Goal: Transaction & Acquisition: Purchase product/service

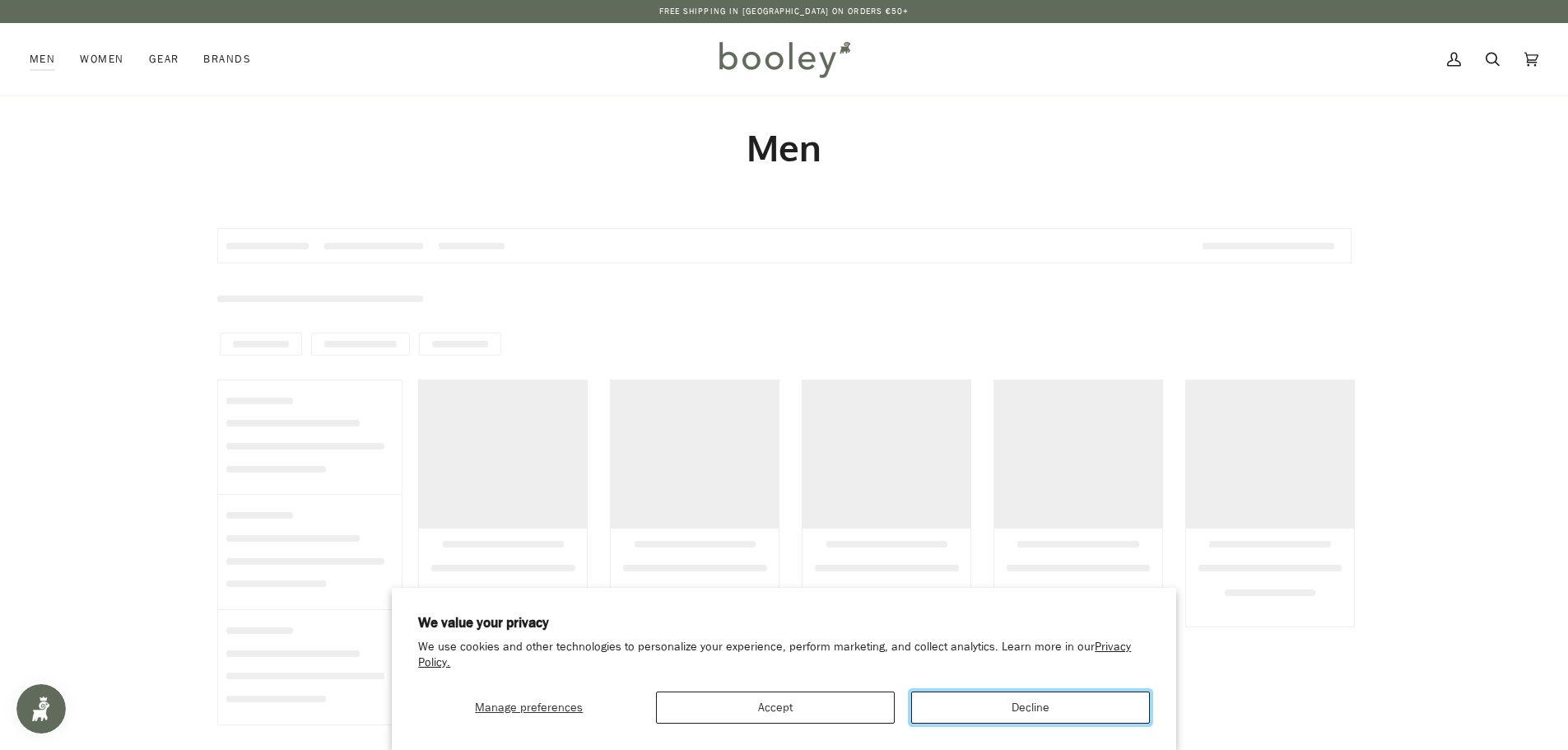
click at [959, 701] on button "Decline" at bounding box center [1030, 708] width 238 height 32
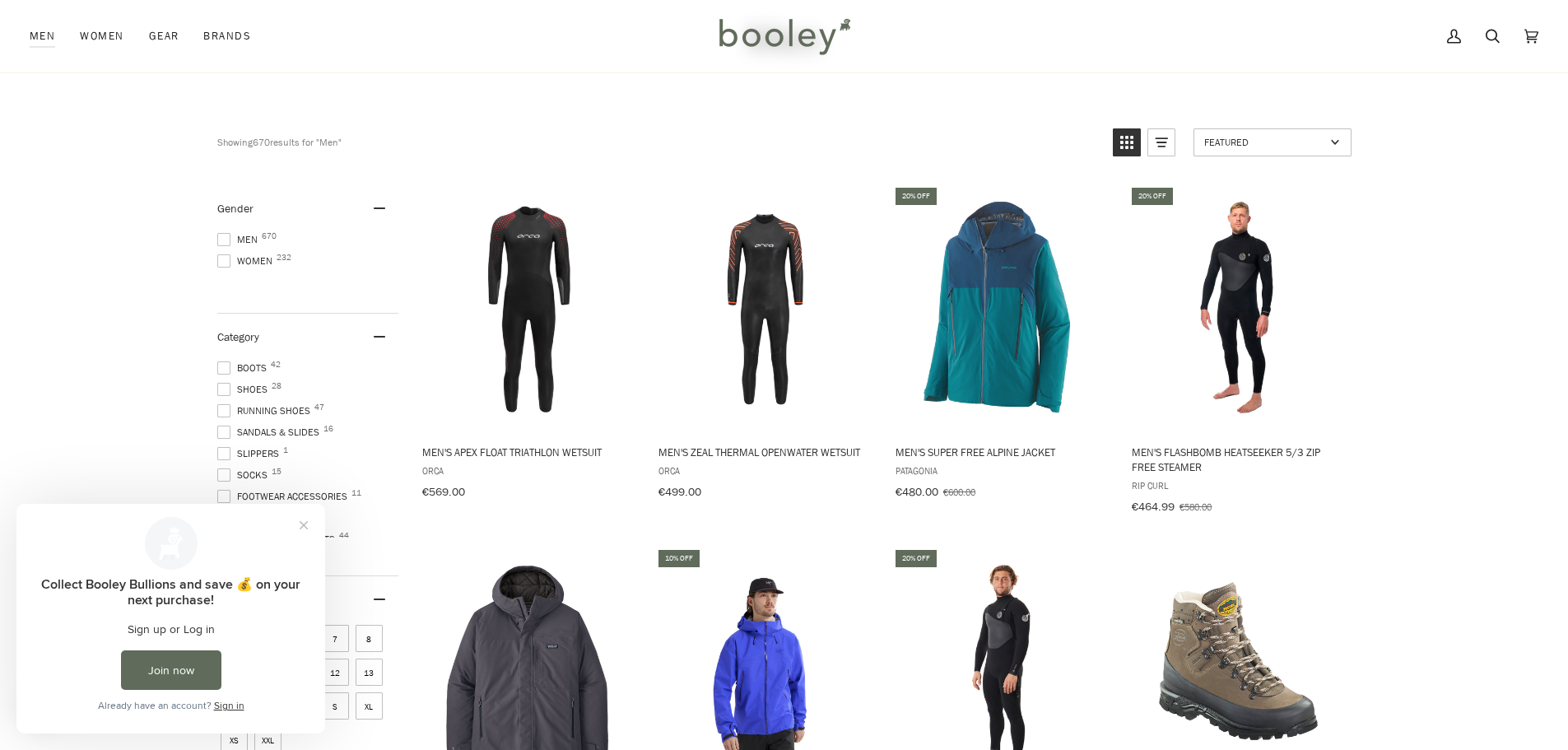
click at [225, 236] on span at bounding box center [223, 239] width 13 height 13
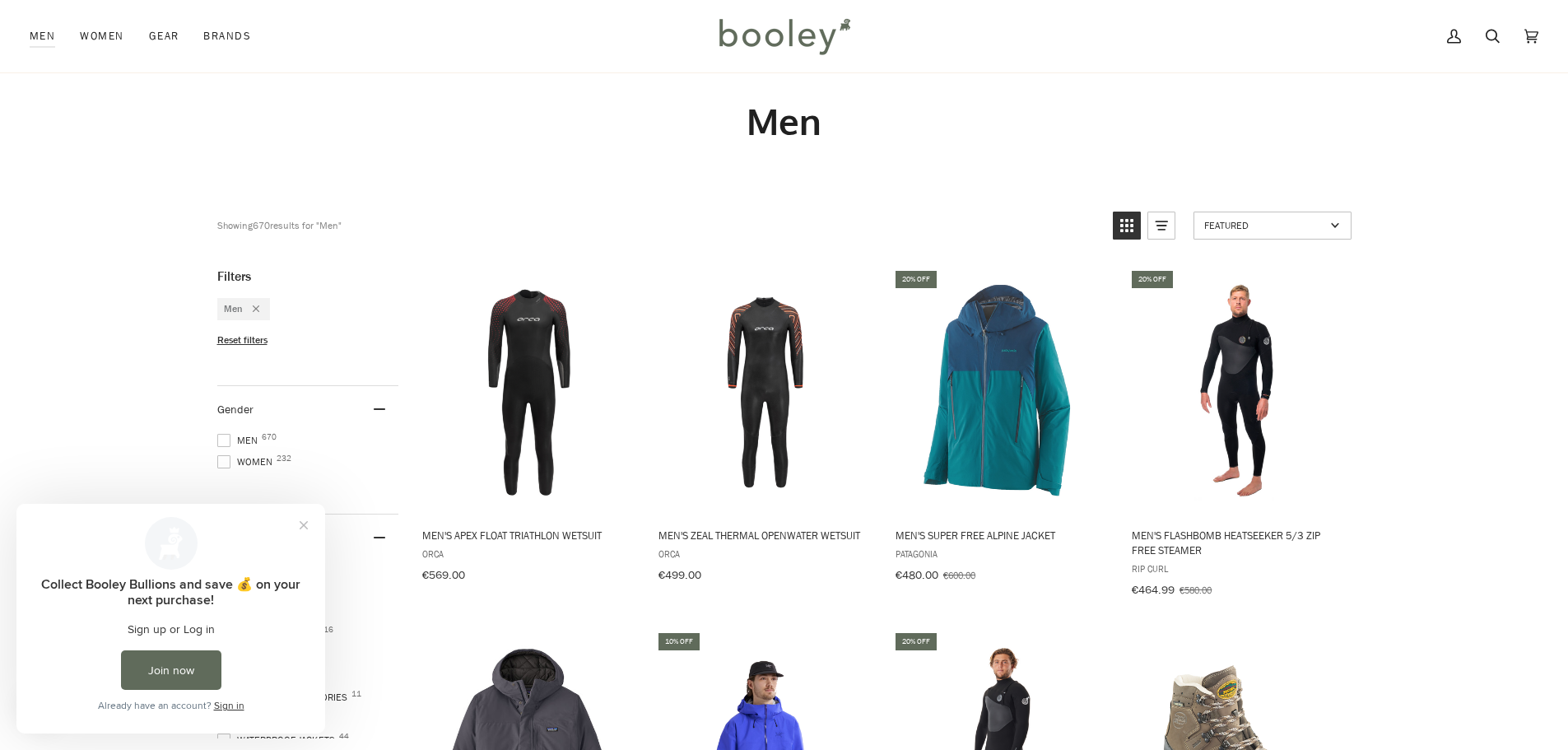
scroll to position [27, 0]
drag, startPoint x: 311, startPoint y: 522, endPoint x: 324, endPoint y: 1027, distance: 505.2
click at [311, 522] on button "Close prompt" at bounding box center [303, 525] width 29 height 29
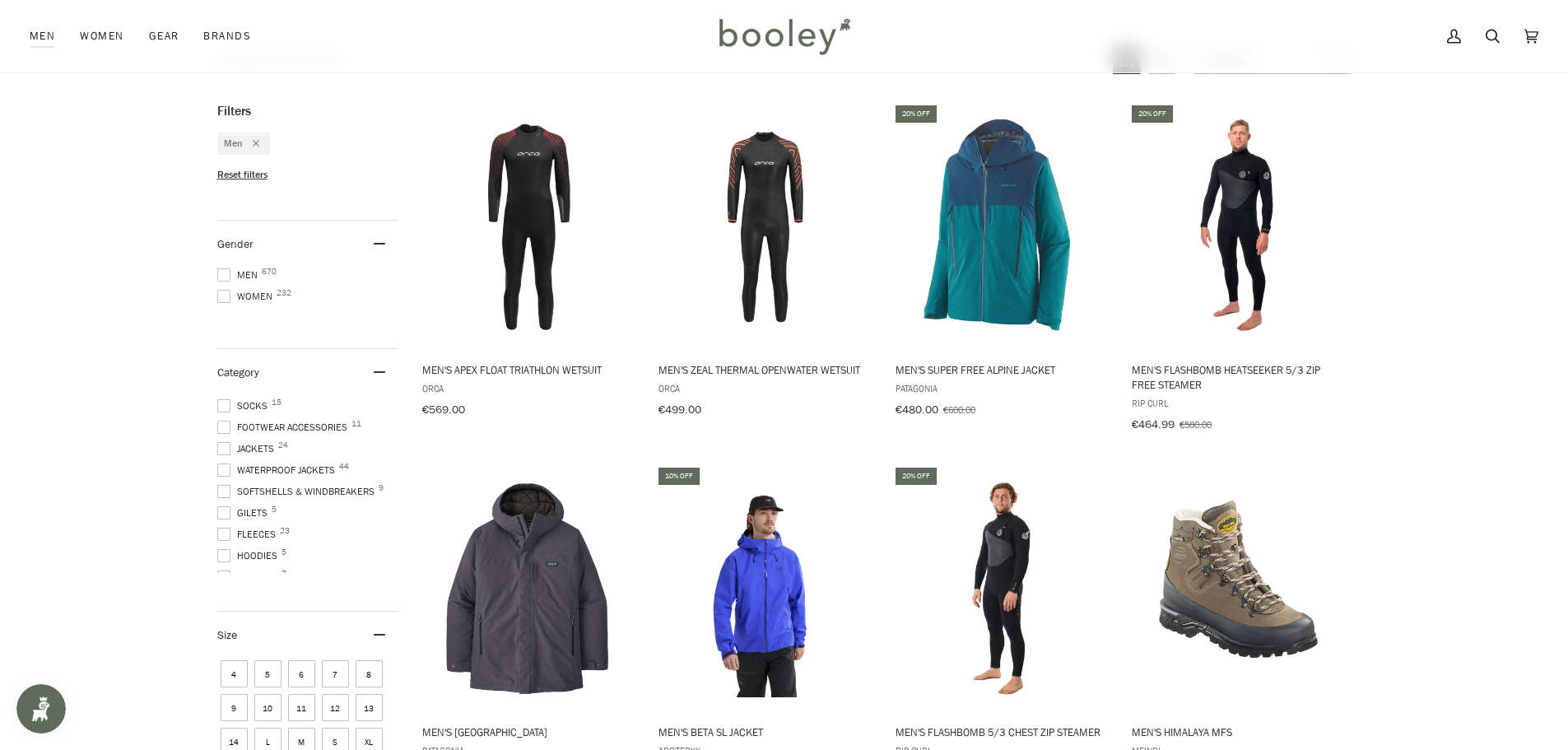
scroll to position [82, 0]
click at [254, 463] on span "Jackets 24" at bounding box center [247, 470] width 62 height 15
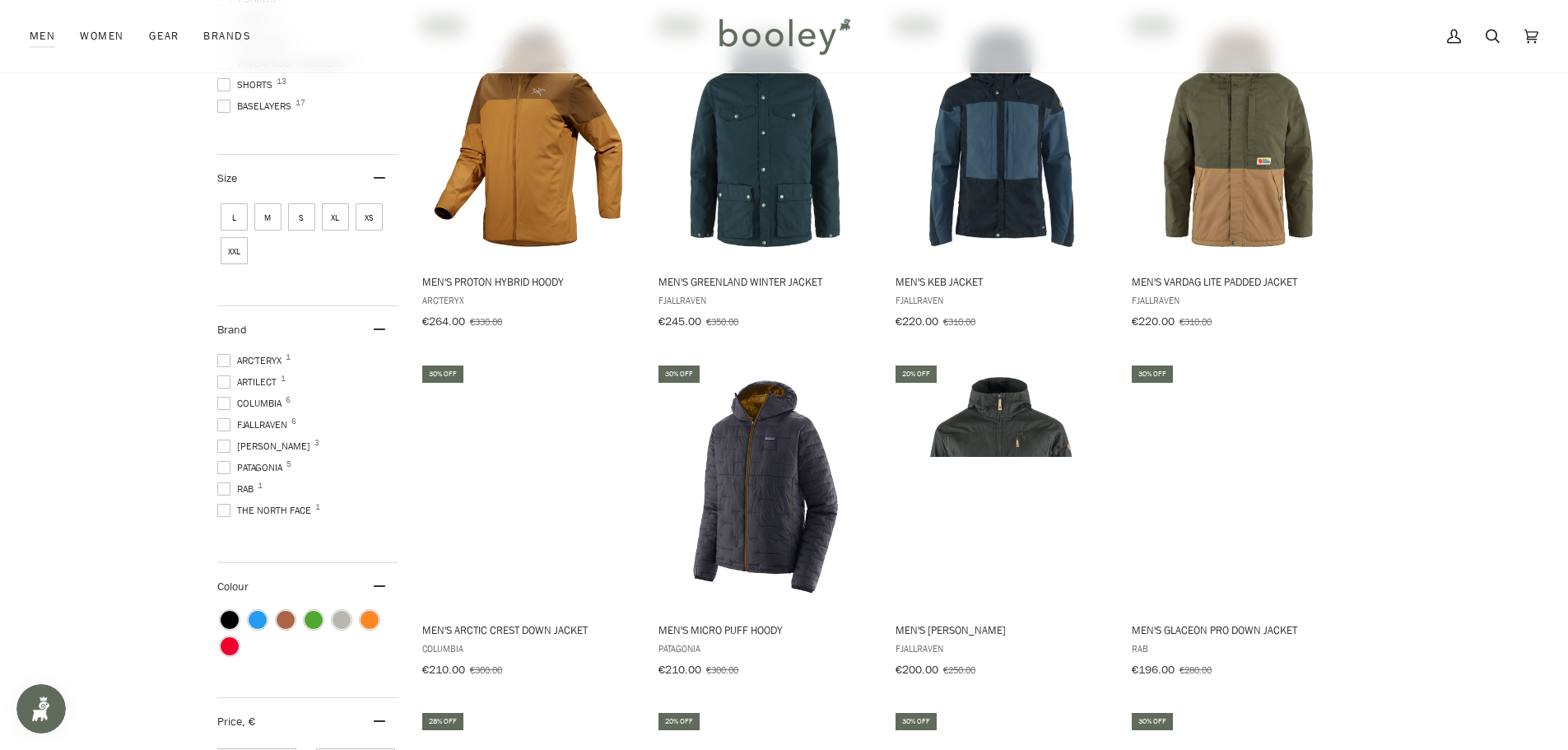
scroll to position [632, 0]
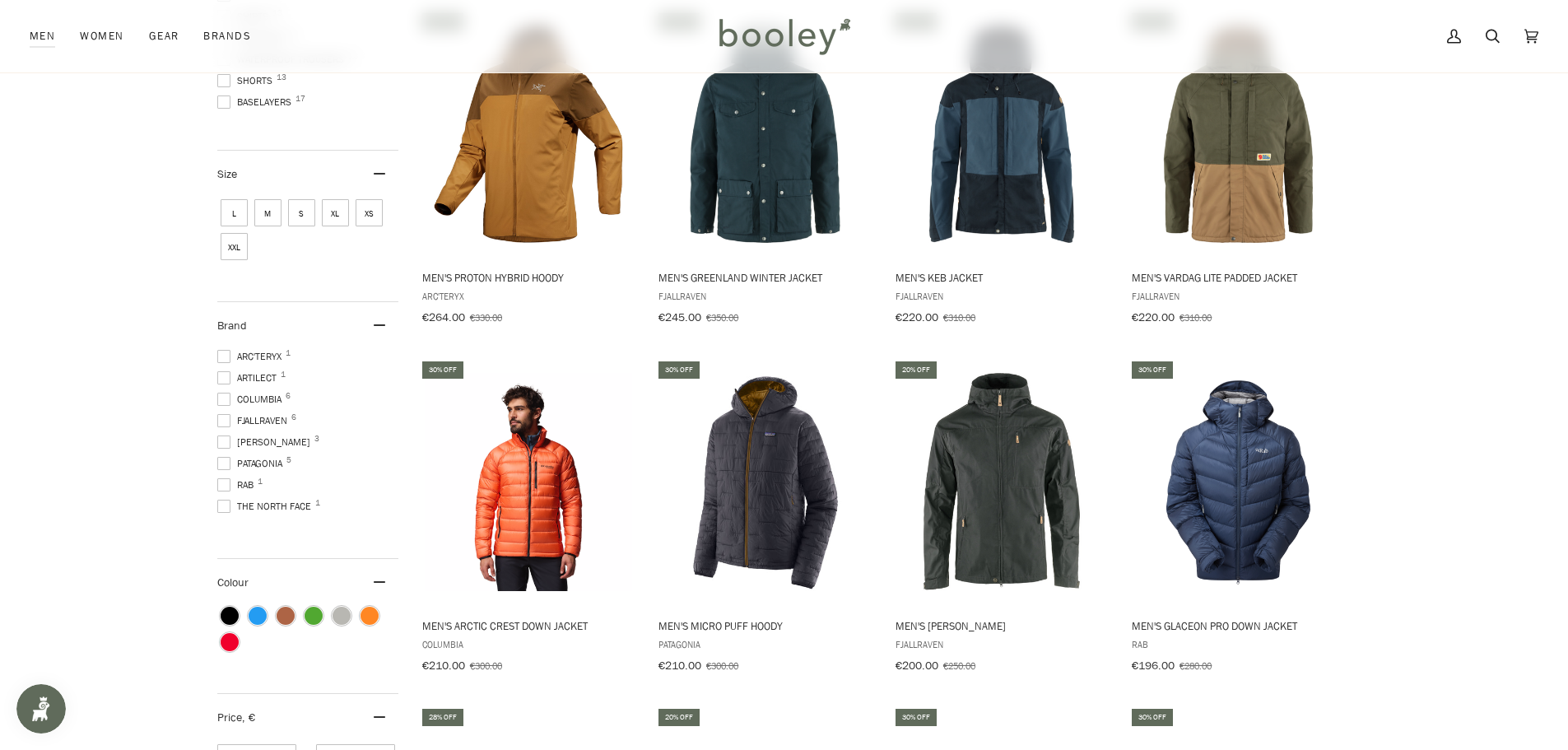
click at [224, 457] on span at bounding box center [223, 463] width 13 height 13
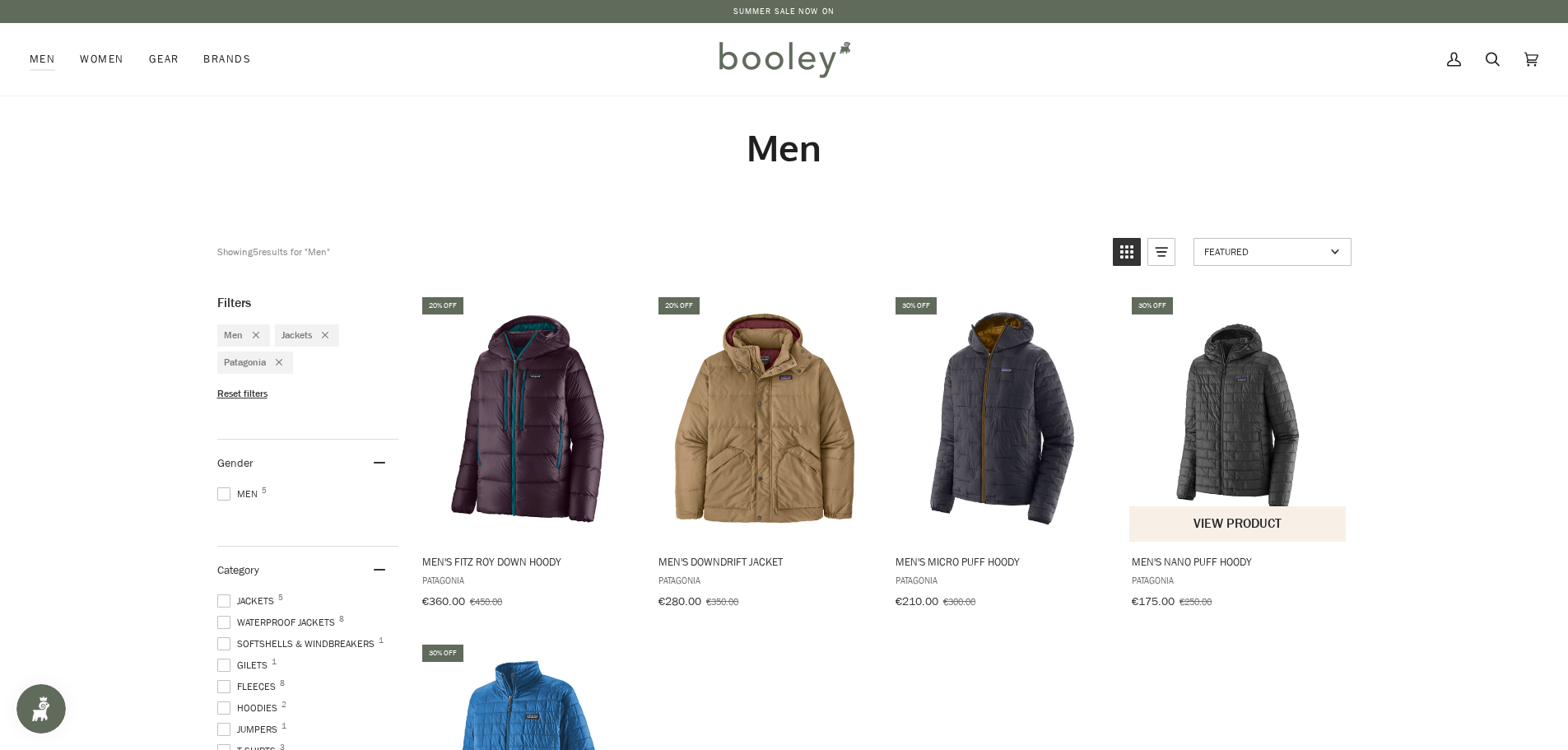
click at [1241, 453] on img "Men's Nano Puff Hoody" at bounding box center [1238, 418] width 218 height 218
click at [984, 451] on img "Men's Micro Puff Hoody" at bounding box center [1002, 418] width 218 height 218
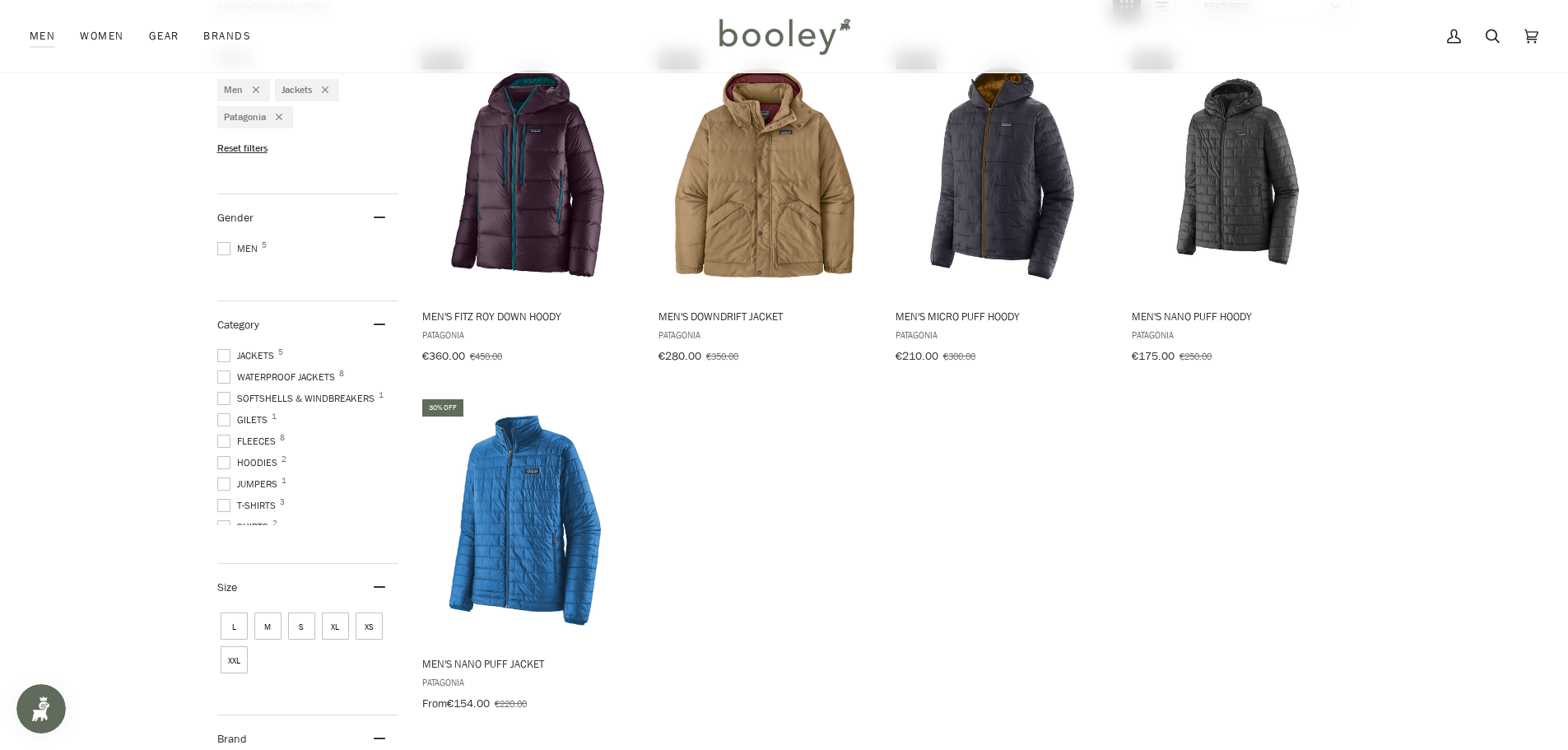
scroll to position [247, 0]
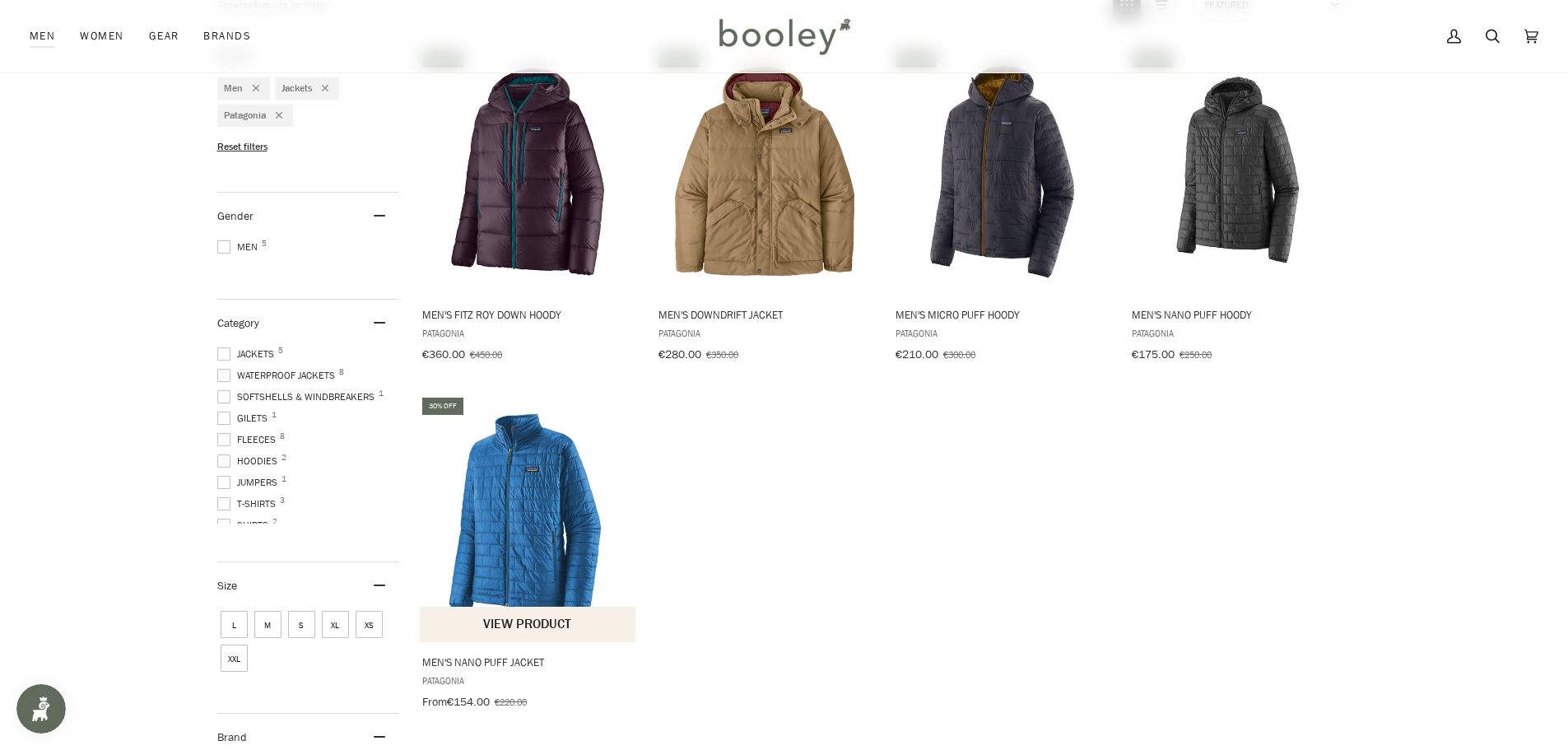
click at [546, 525] on img "Men's Nano Puff Jacket" at bounding box center [529, 519] width 218 height 218
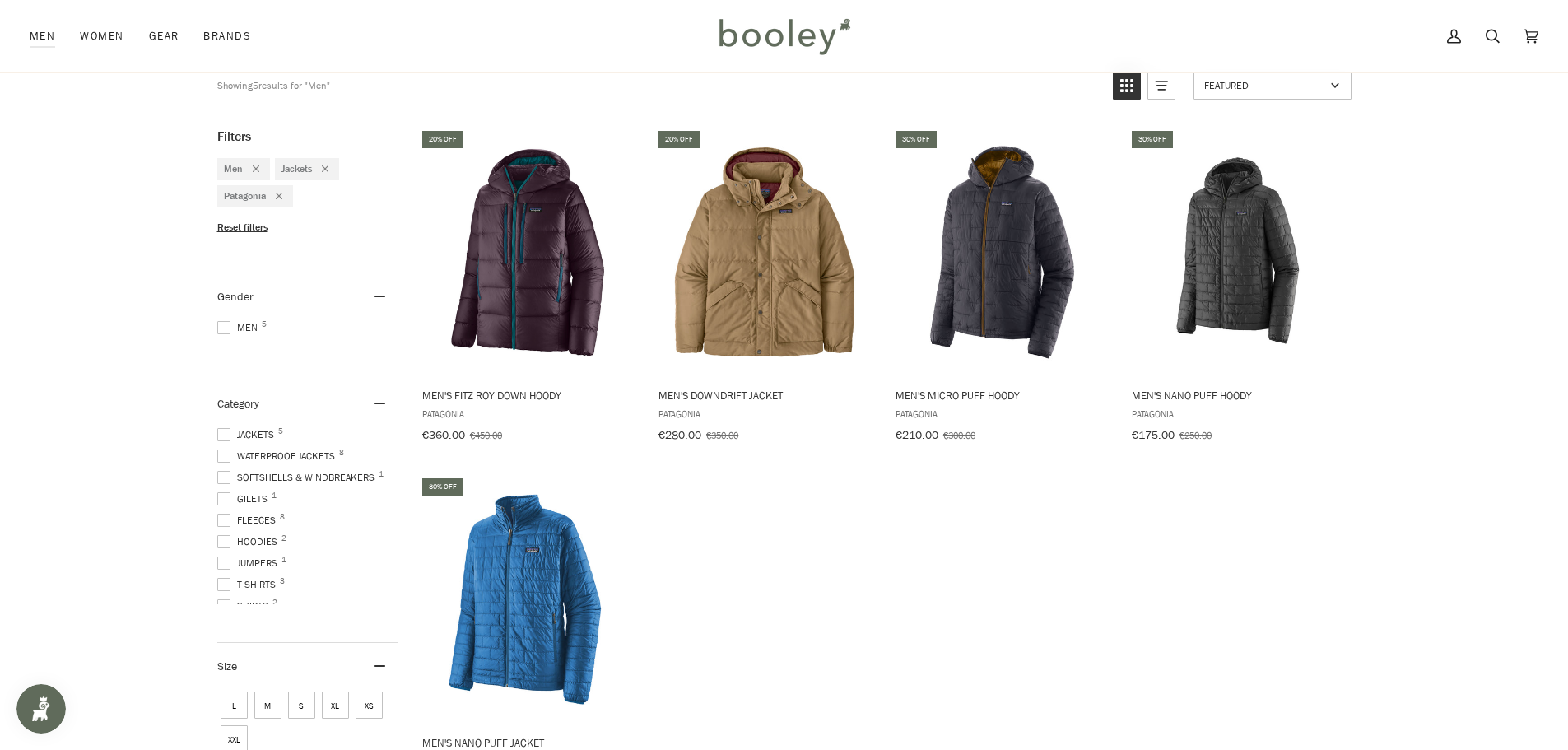
scroll to position [165, 0]
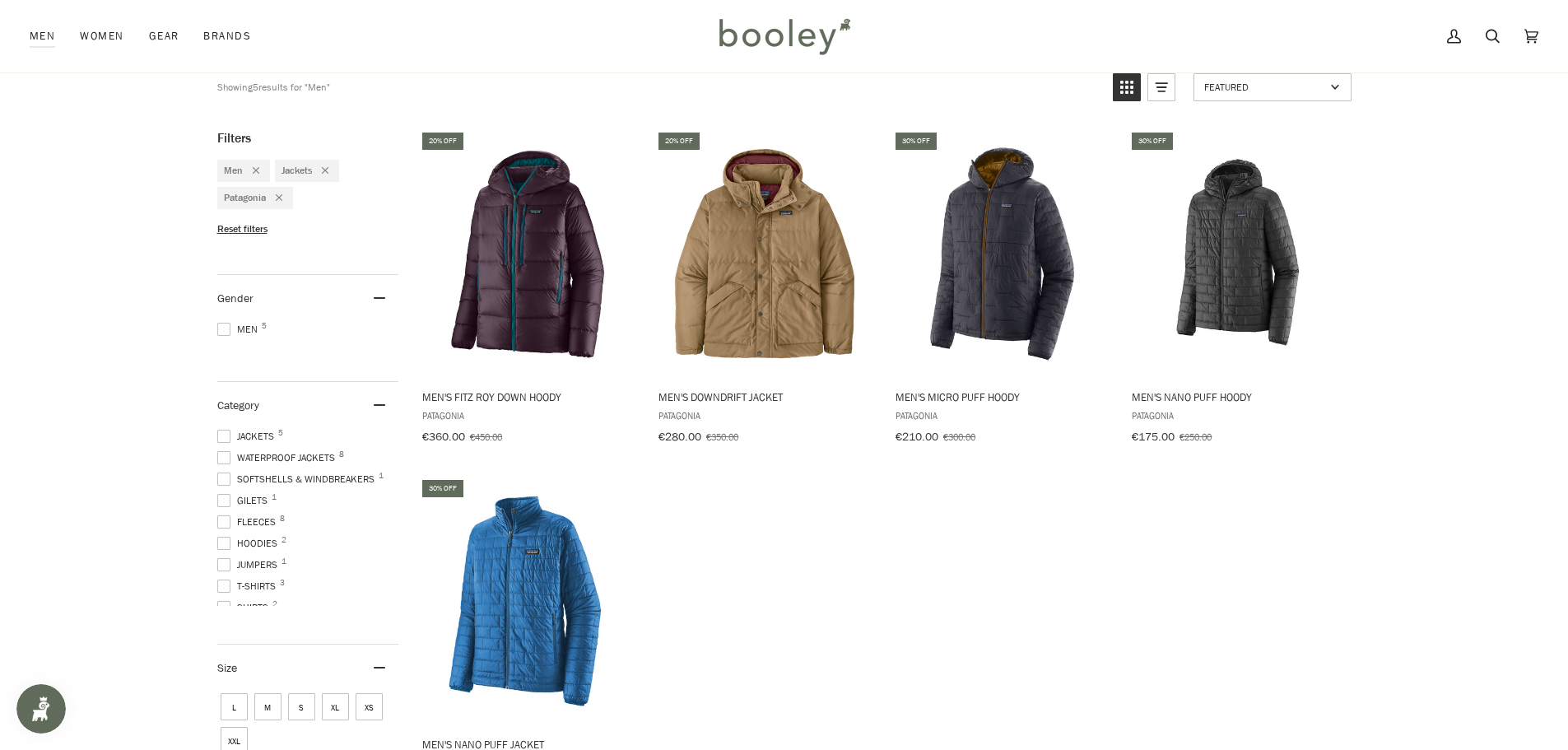
click at [263, 451] on span "Waterproof Jackets 8" at bounding box center [278, 457] width 123 height 15
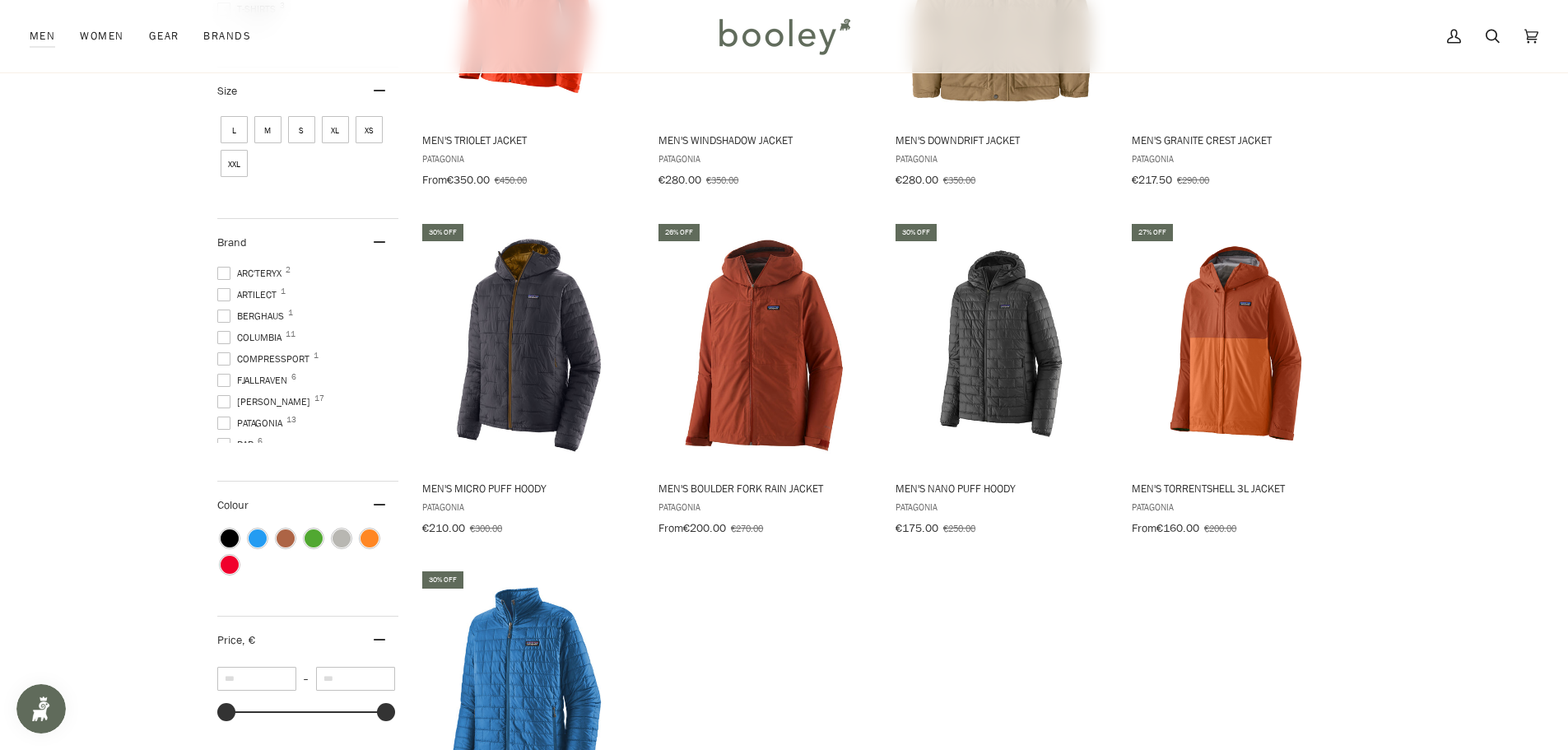
scroll to position [741, 0]
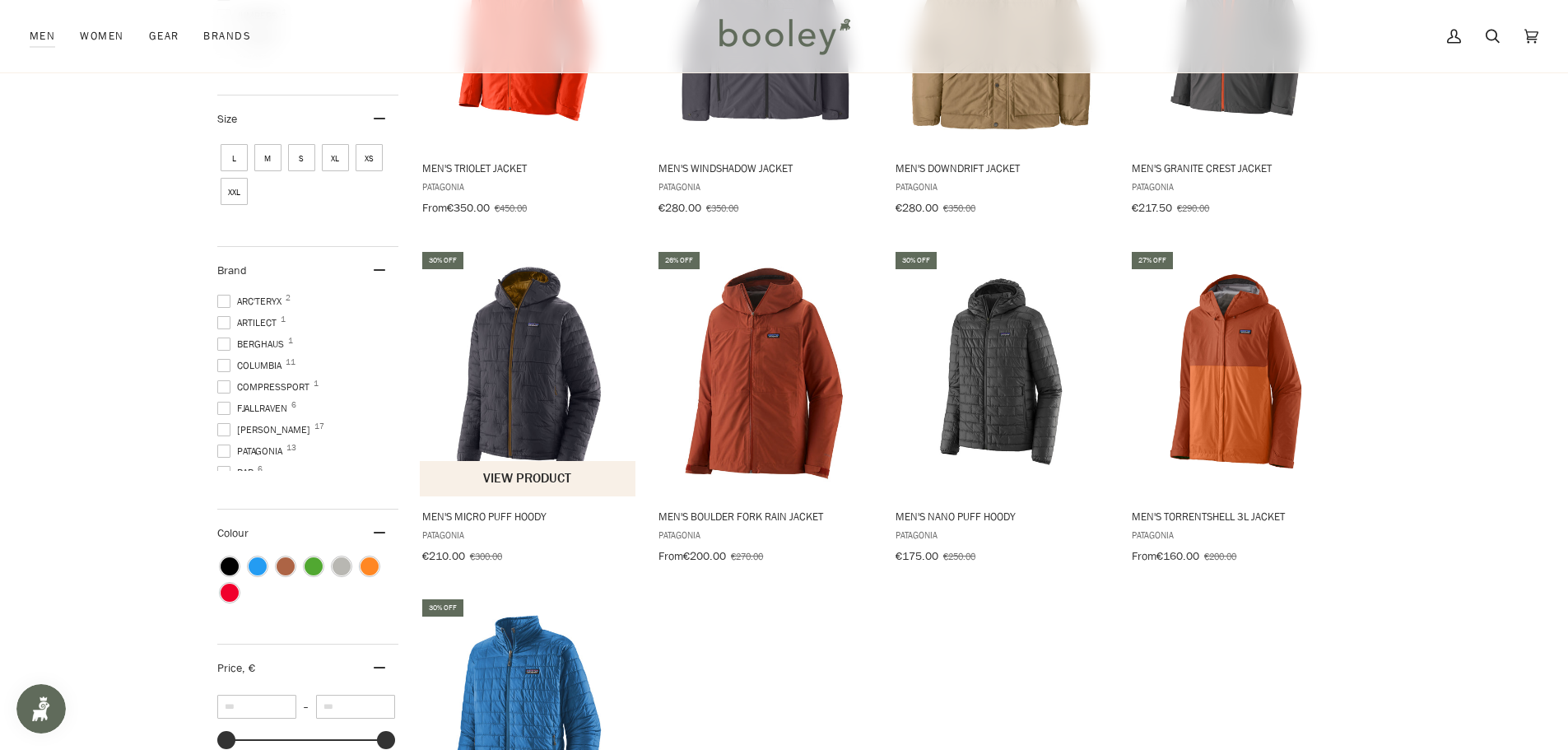
click at [521, 422] on img "Men's Micro Puff Hoody" at bounding box center [529, 372] width 218 height 218
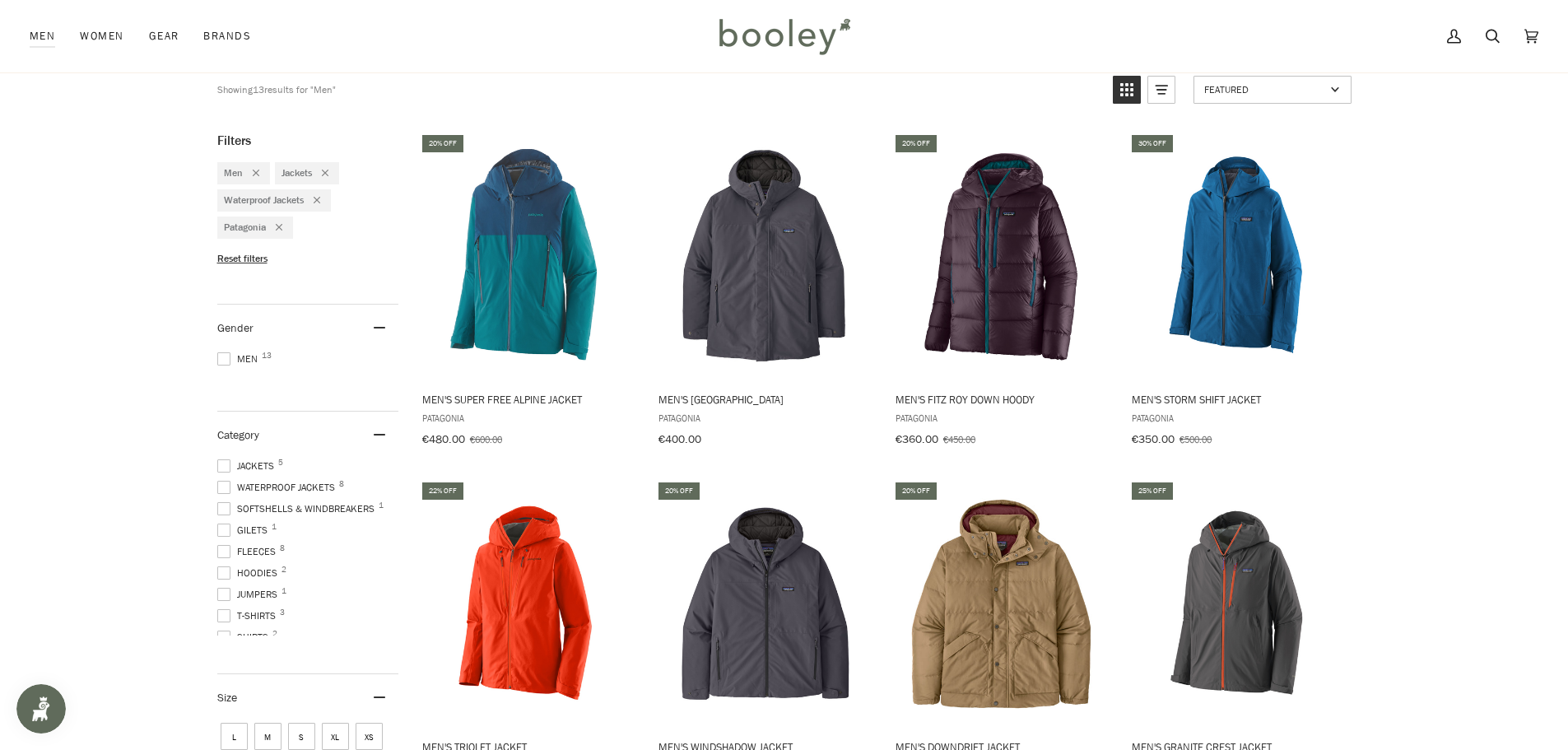
scroll to position [159, 0]
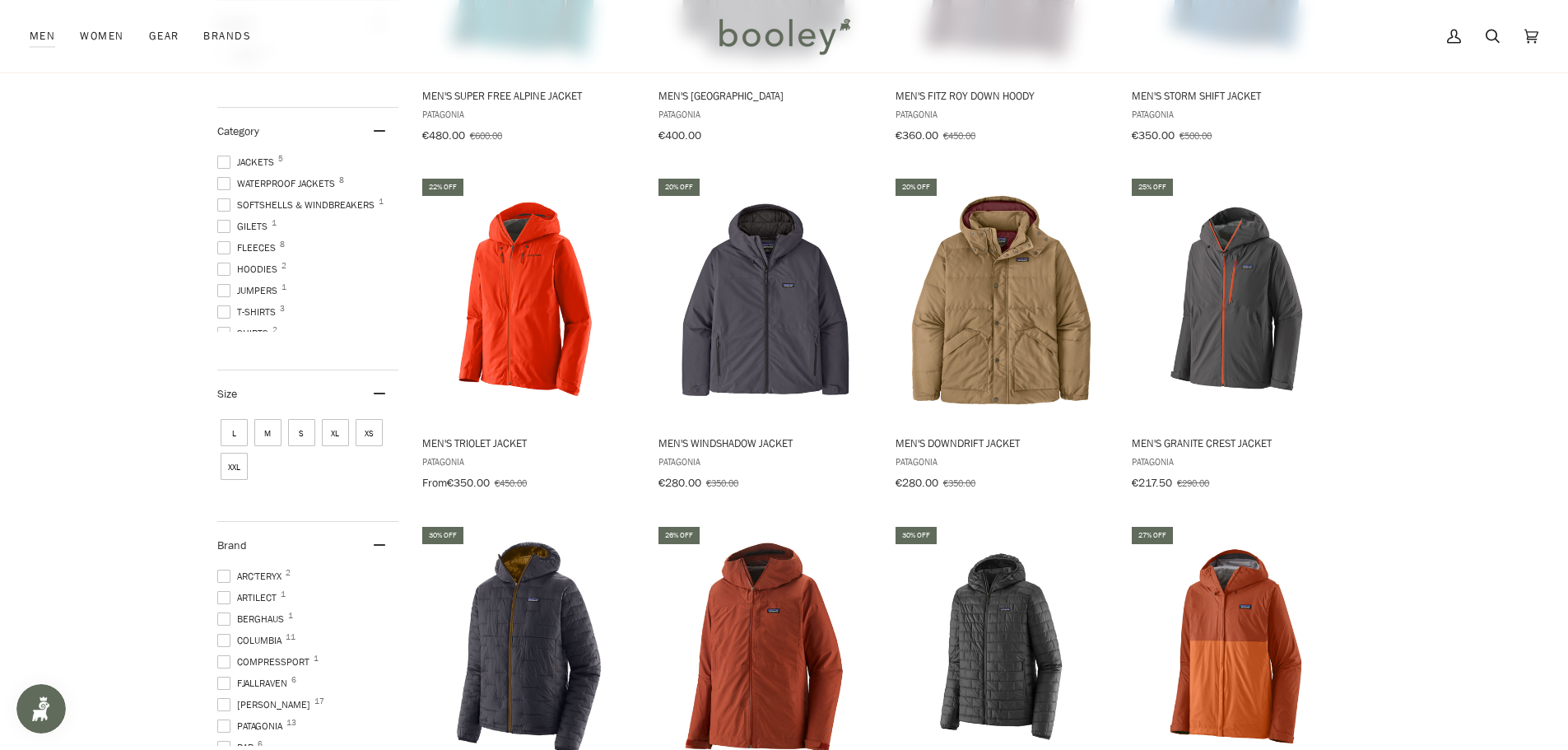
scroll to position [411, 0]
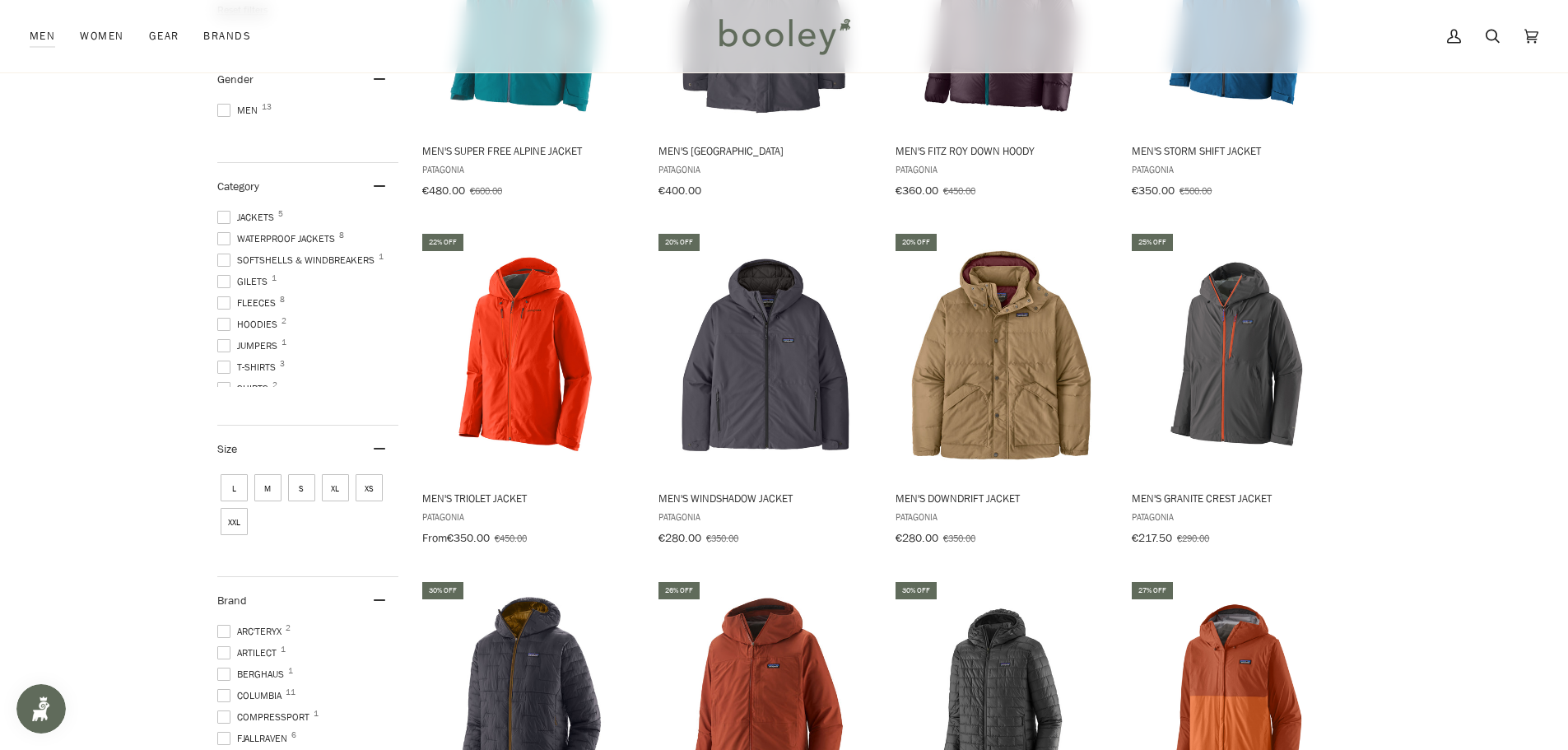
click at [224, 211] on span at bounding box center [223, 217] width 13 height 13
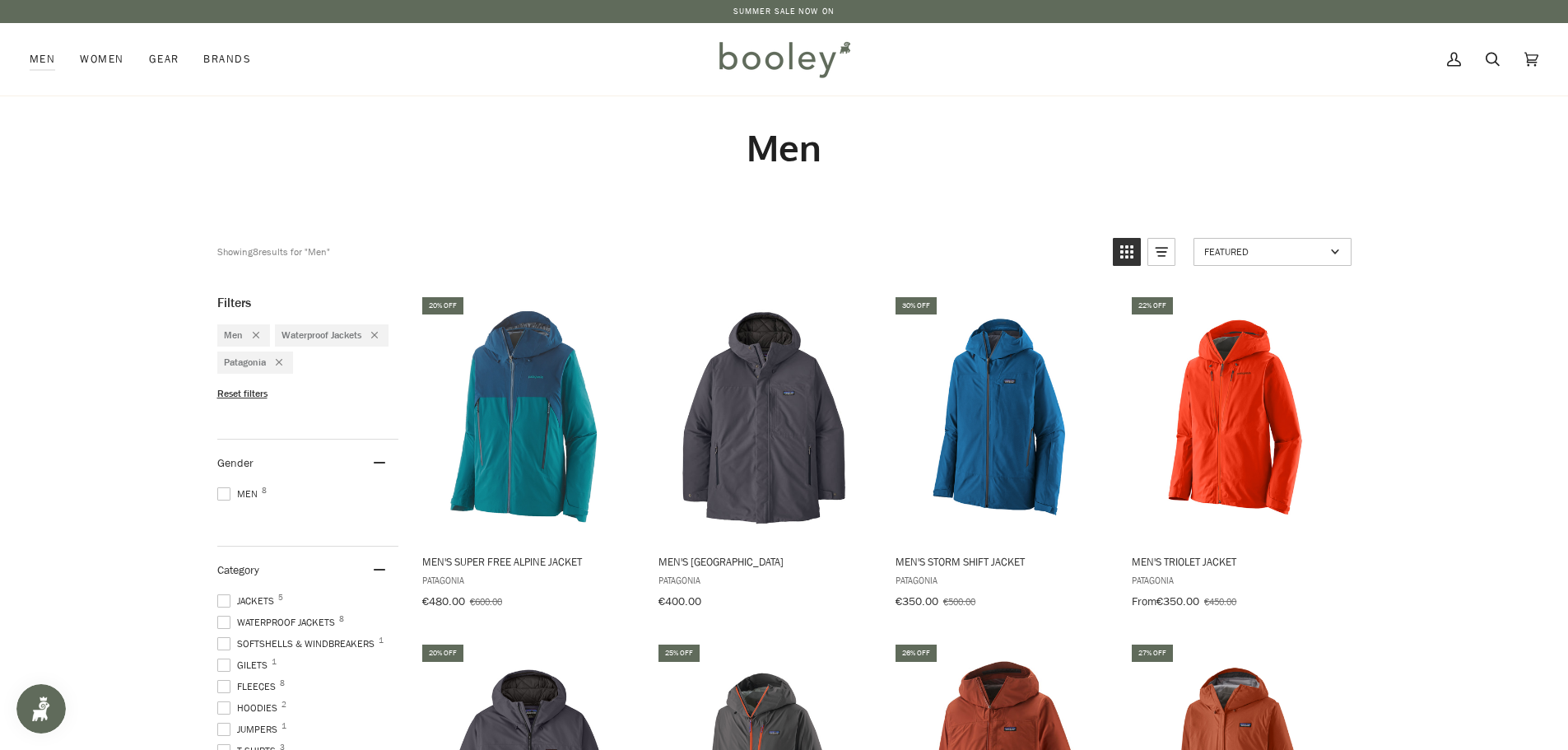
click at [227, 616] on span at bounding box center [223, 622] width 13 height 13
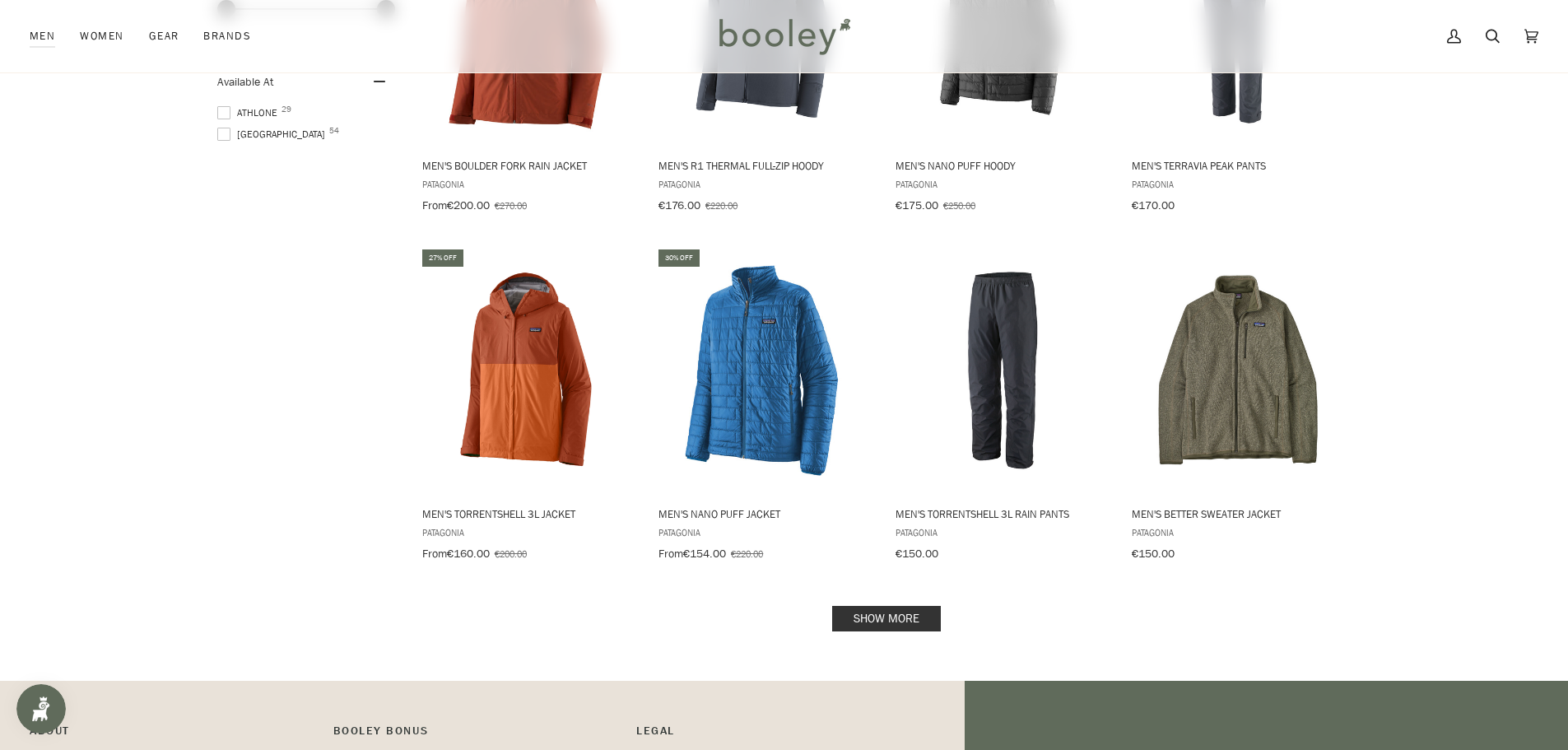
scroll to position [1455, 0]
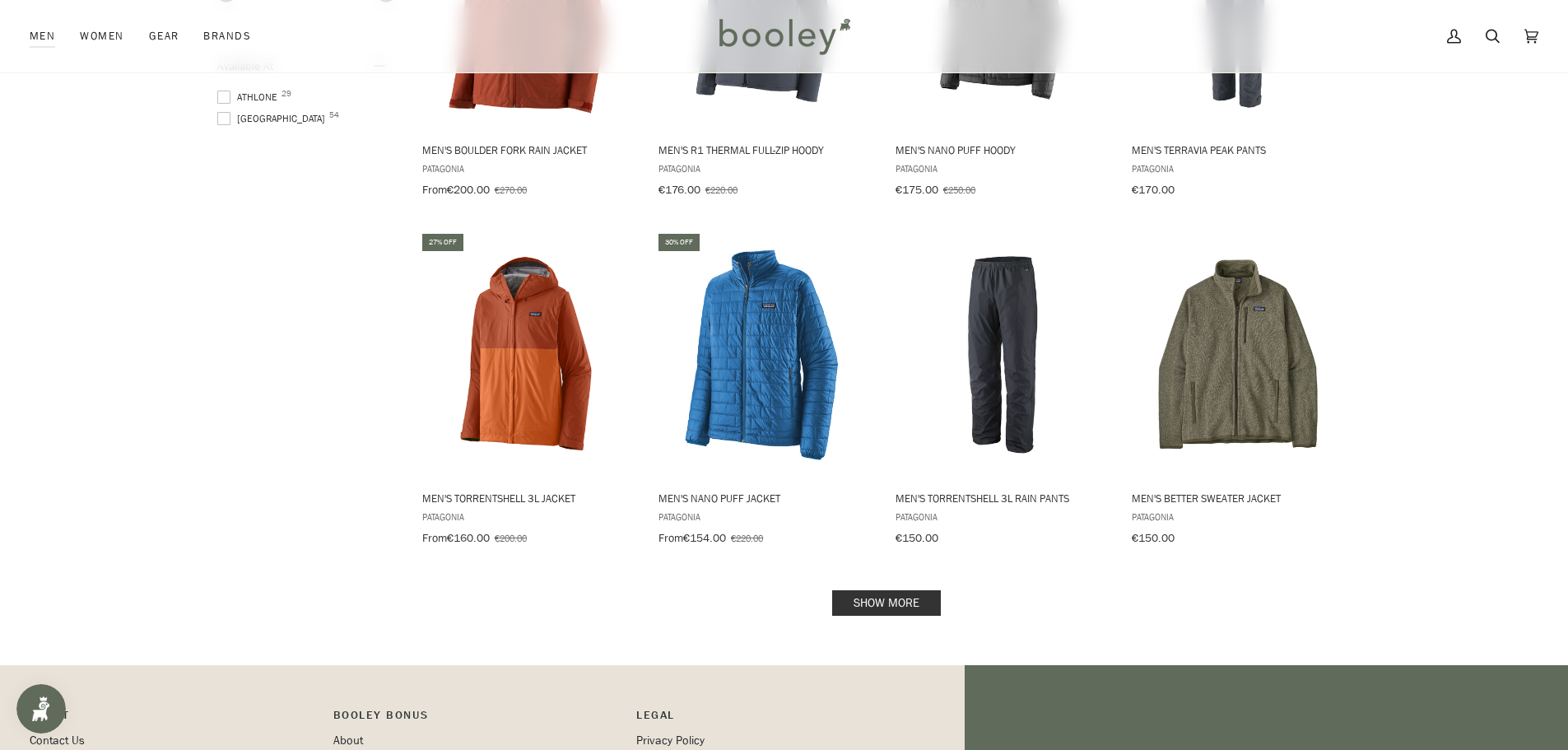
click at [880, 591] on link "Show more" at bounding box center [886, 604] width 109 height 26
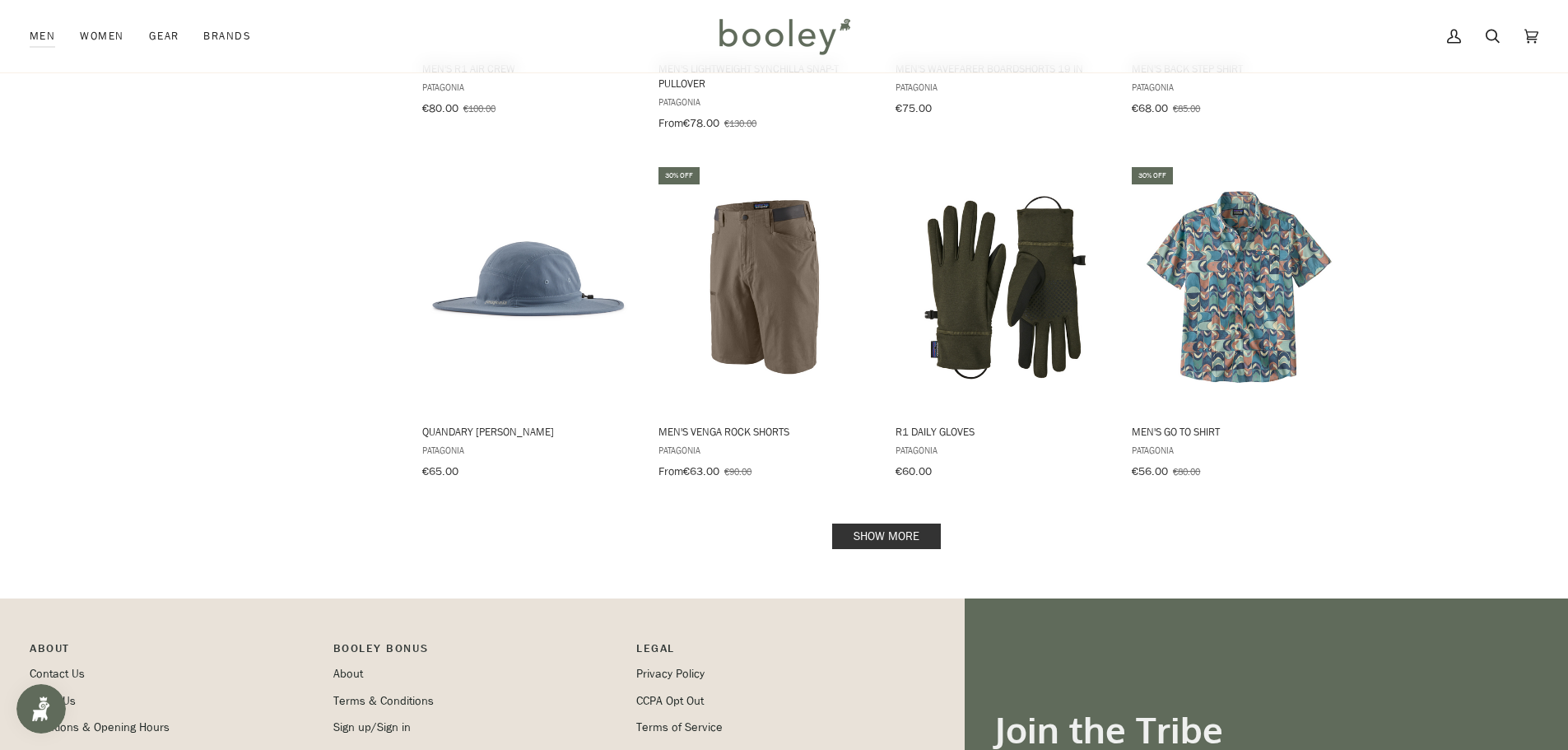
scroll to position [3295, 0]
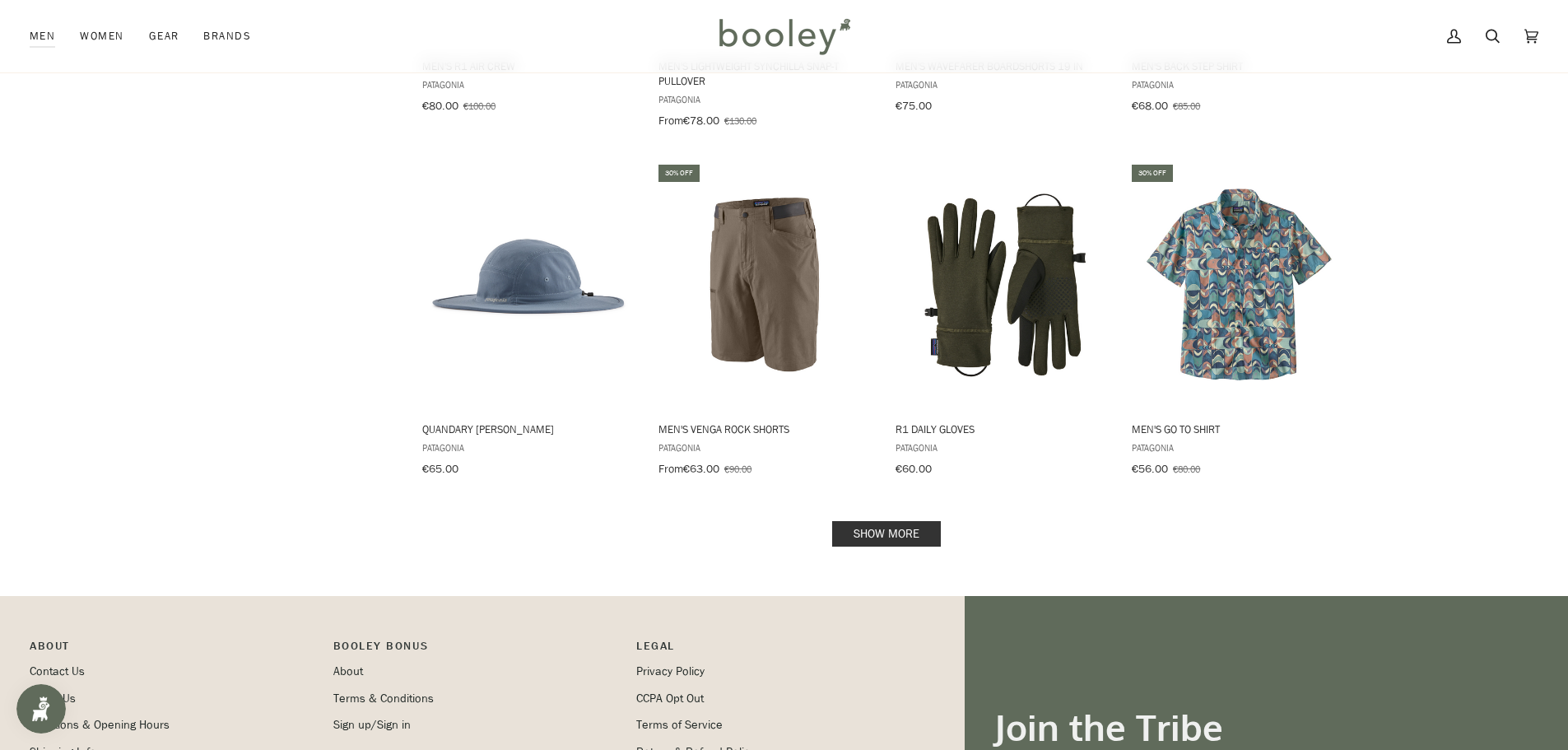
click at [884, 521] on link "Show more" at bounding box center [886, 534] width 109 height 26
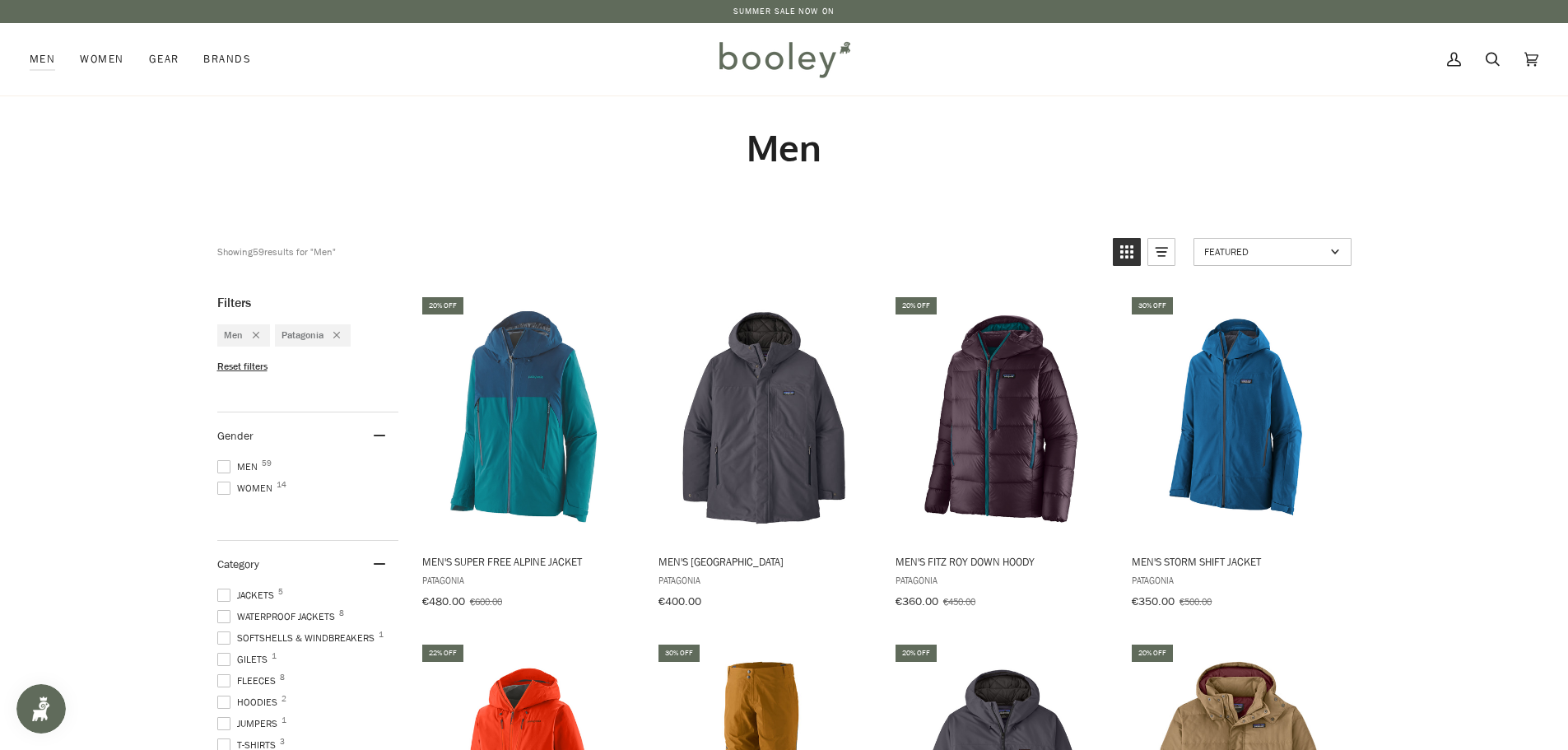
drag, startPoint x: 249, startPoint y: 612, endPoint x: 254, endPoint y: 598, distance: 14.9
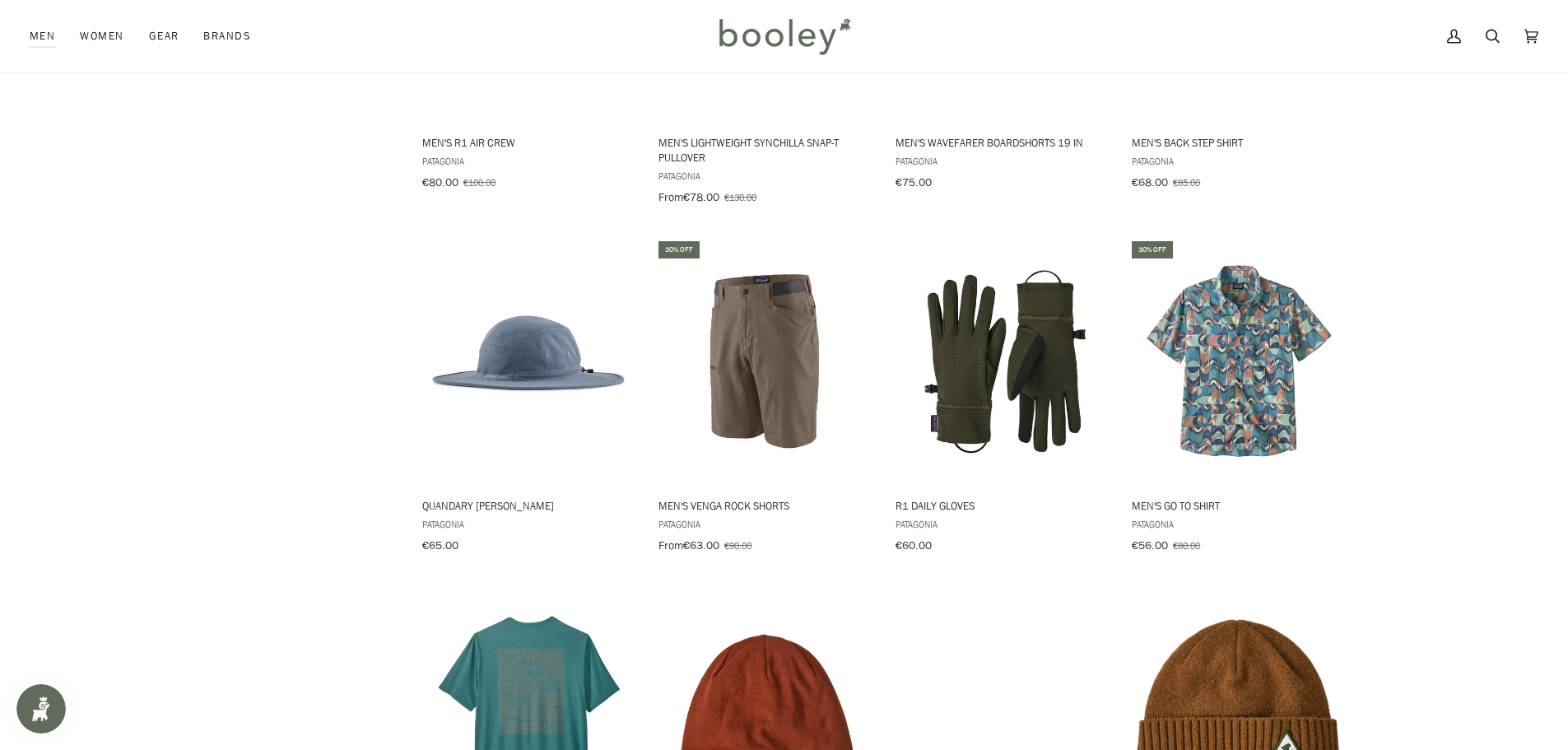
scroll to position [3157, 0]
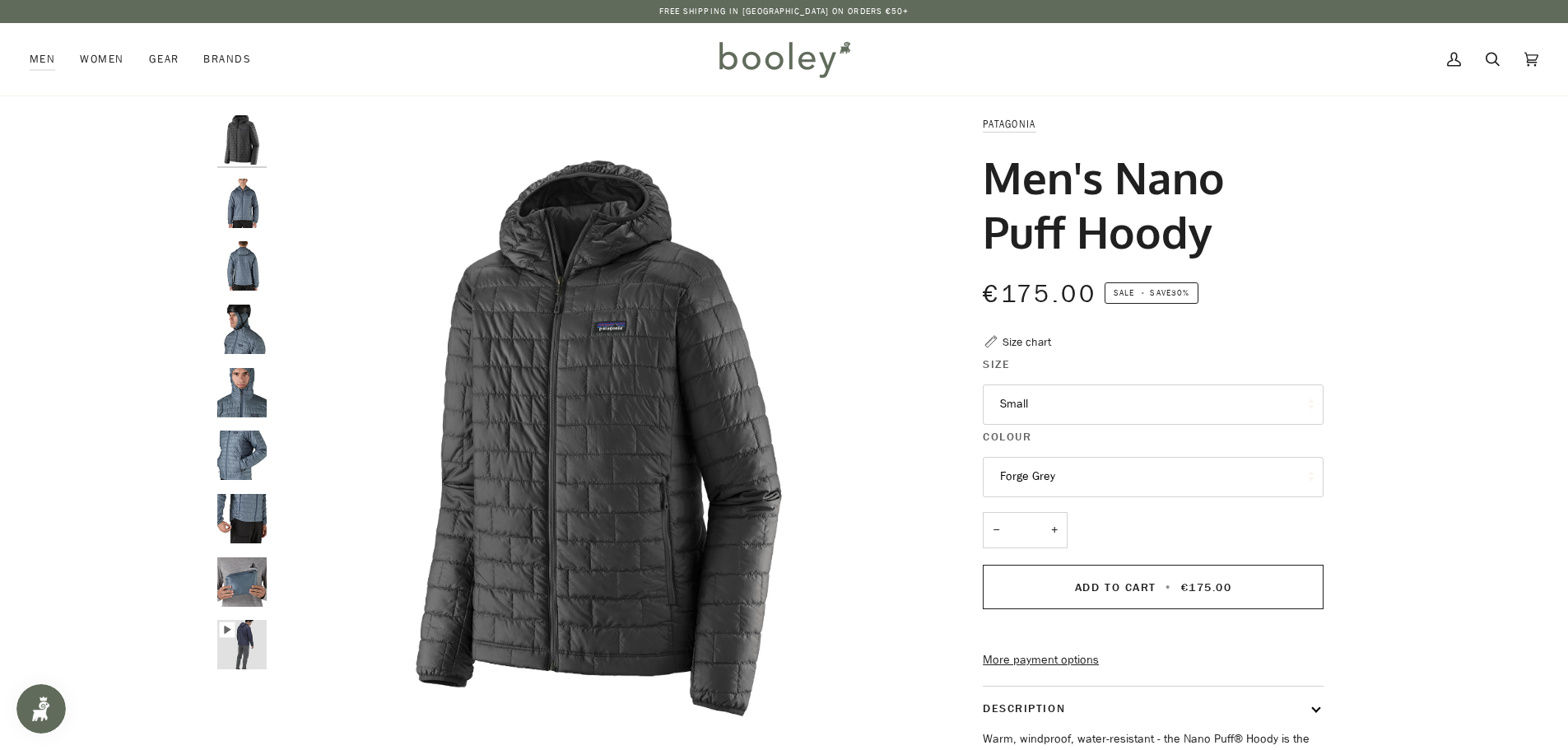
click at [1081, 388] on button "Small" at bounding box center [1153, 404] width 340 height 40
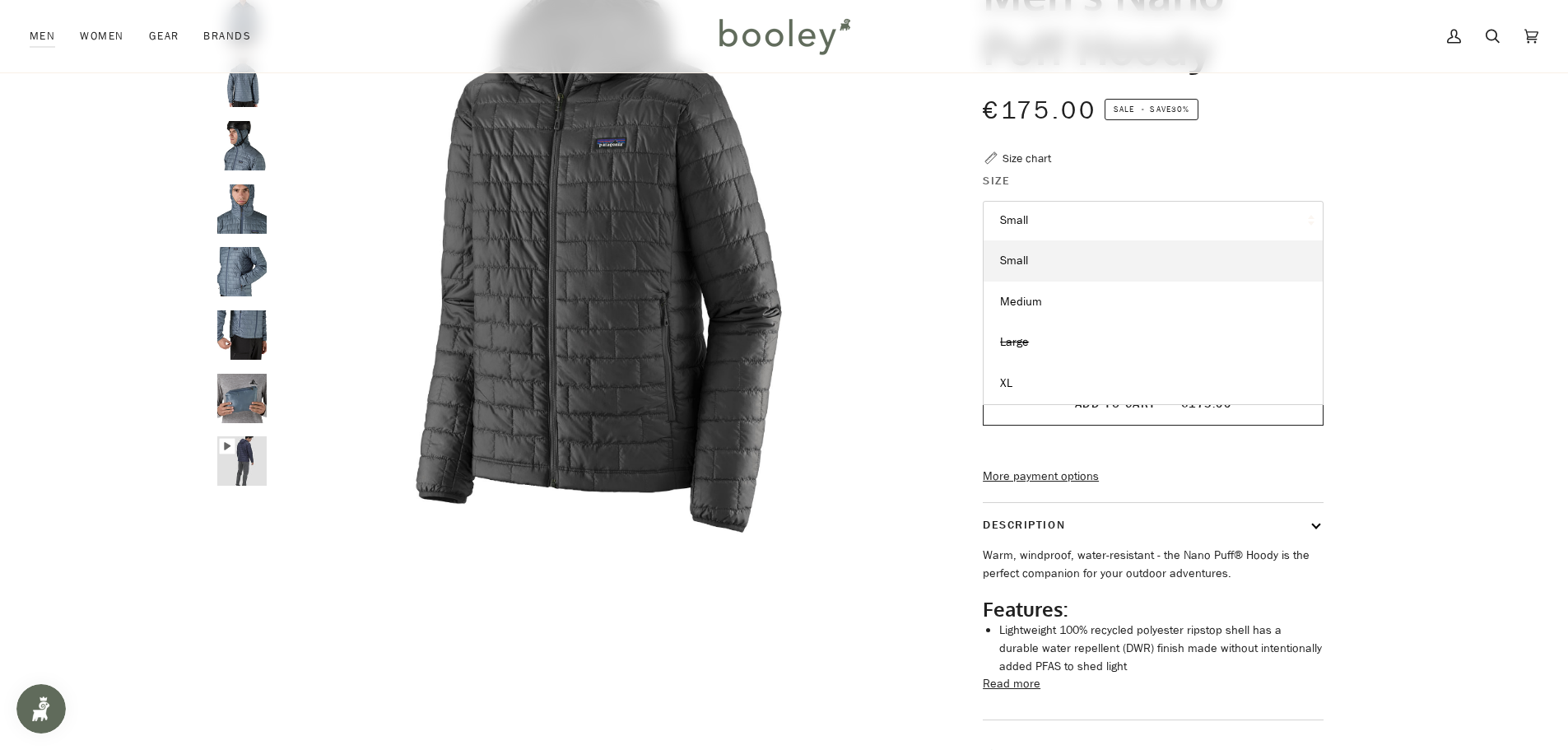
scroll to position [165, 0]
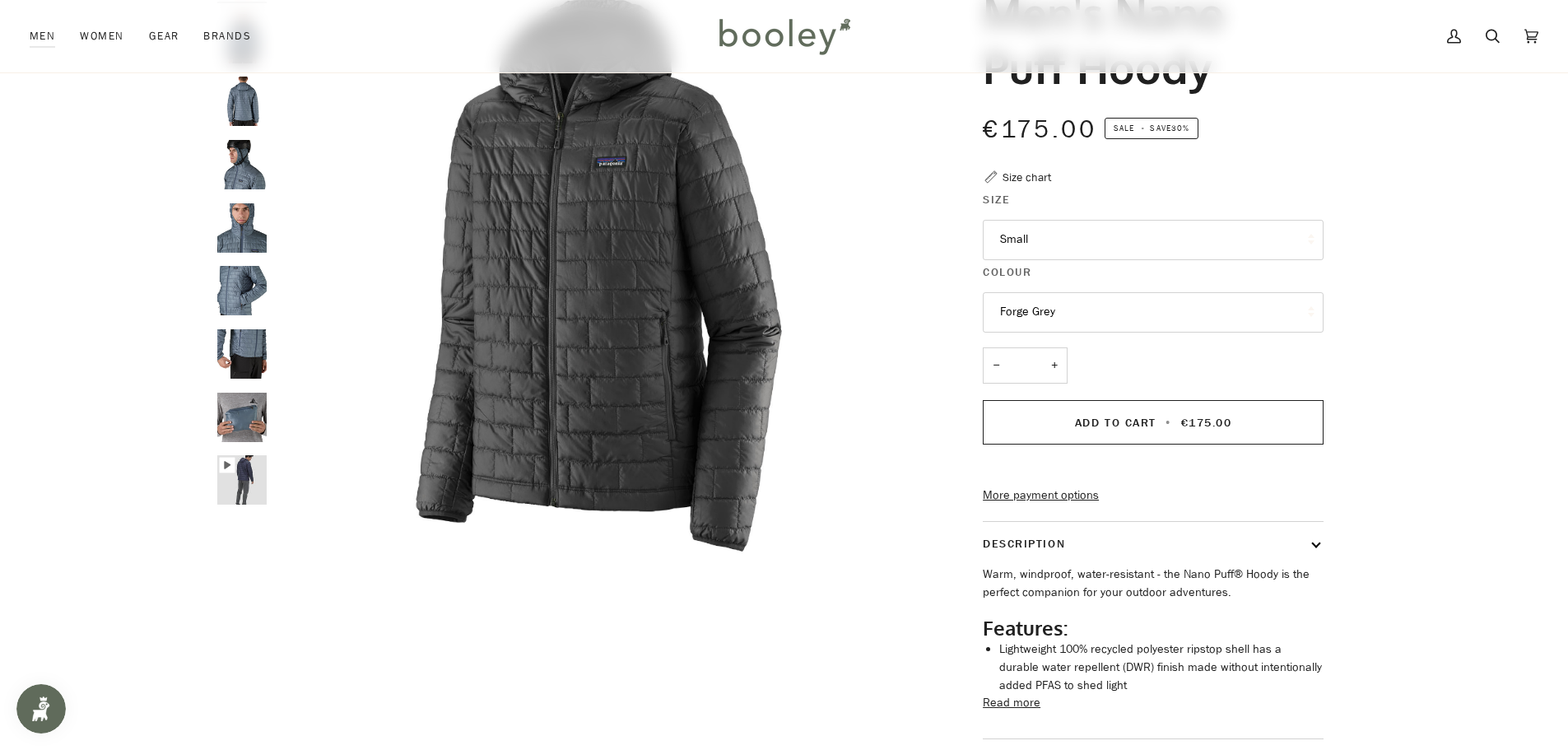
click at [1393, 401] on div "Zoom" at bounding box center [784, 384] width 1568 height 867
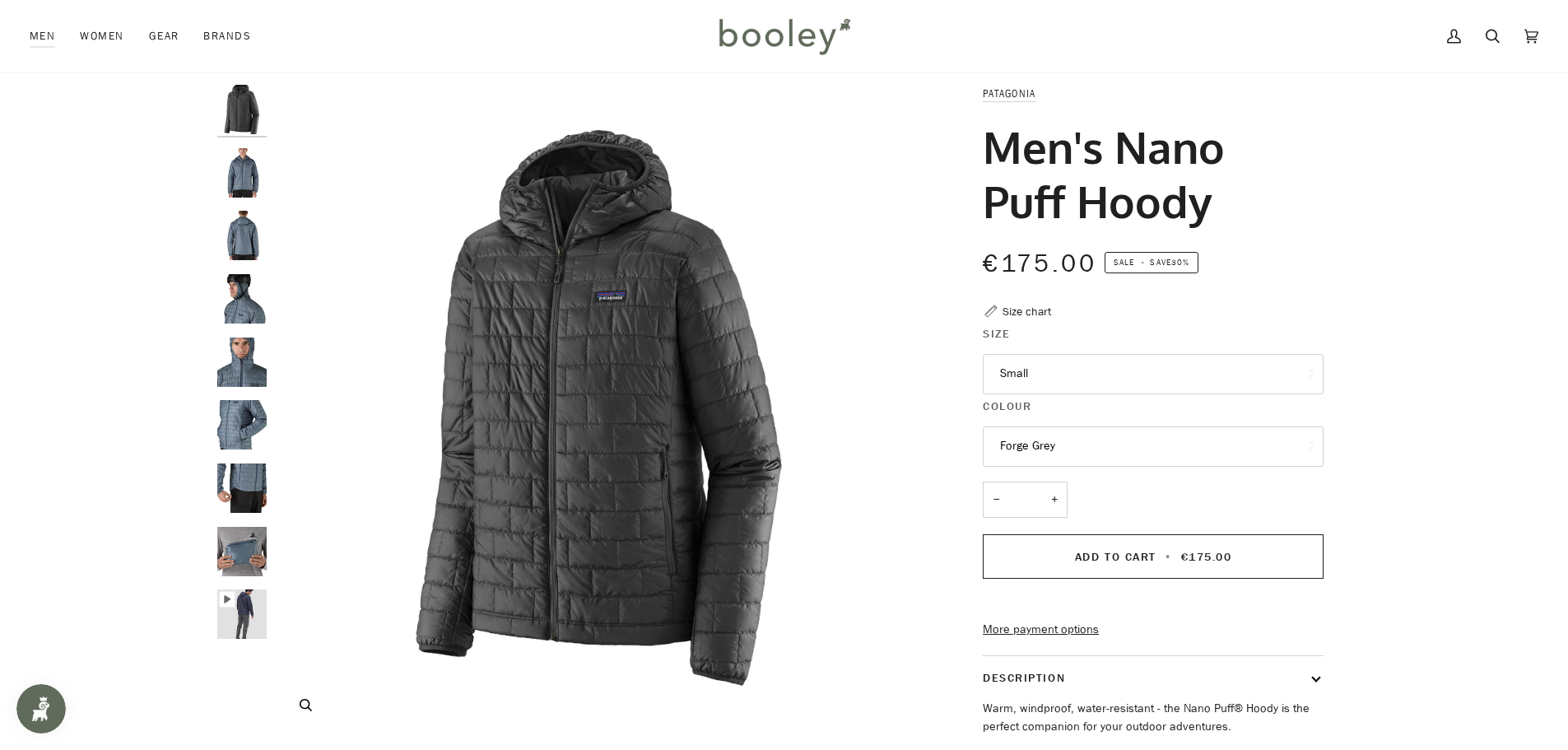
scroll to position [27, 0]
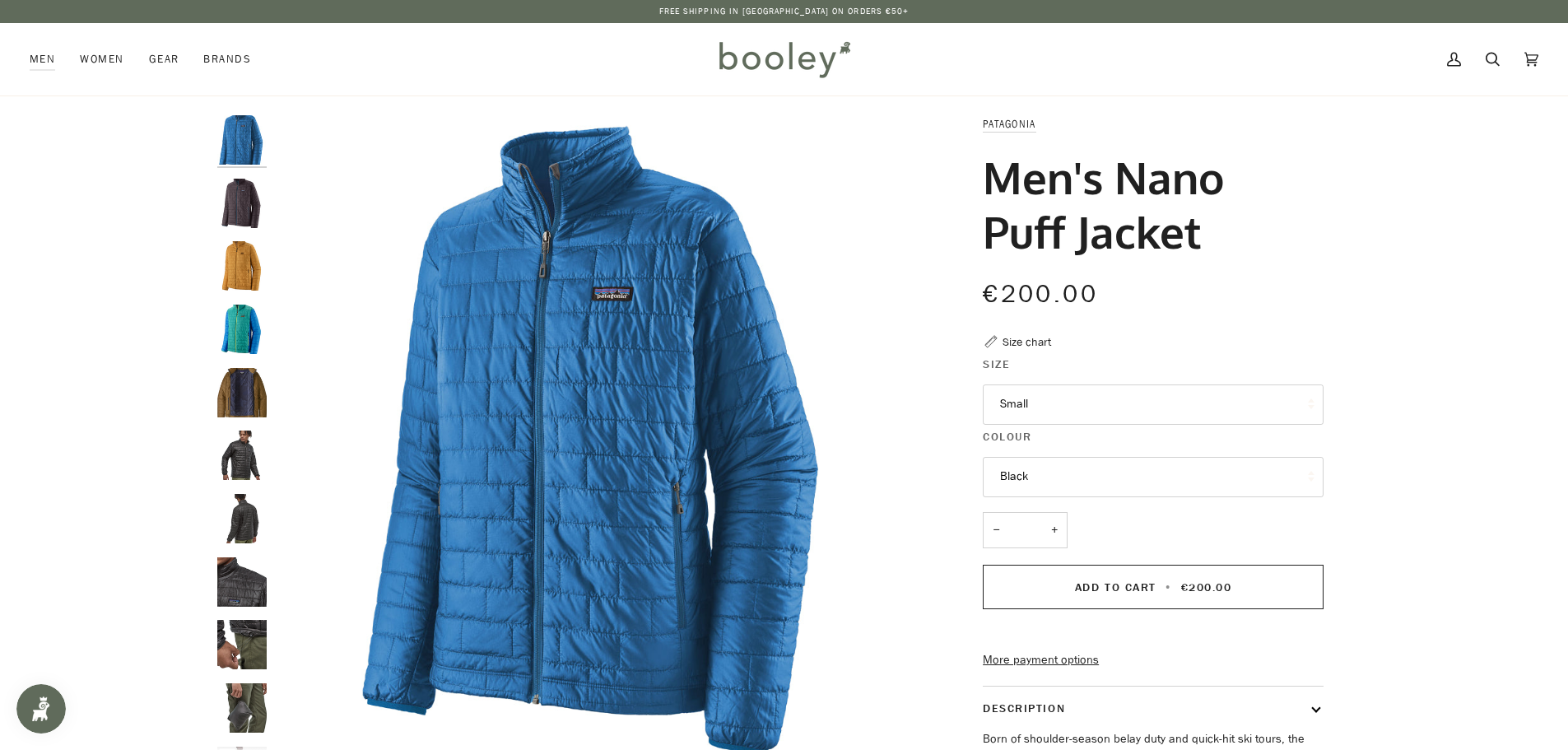
click at [1051, 483] on button "Black" at bounding box center [1153, 477] width 340 height 40
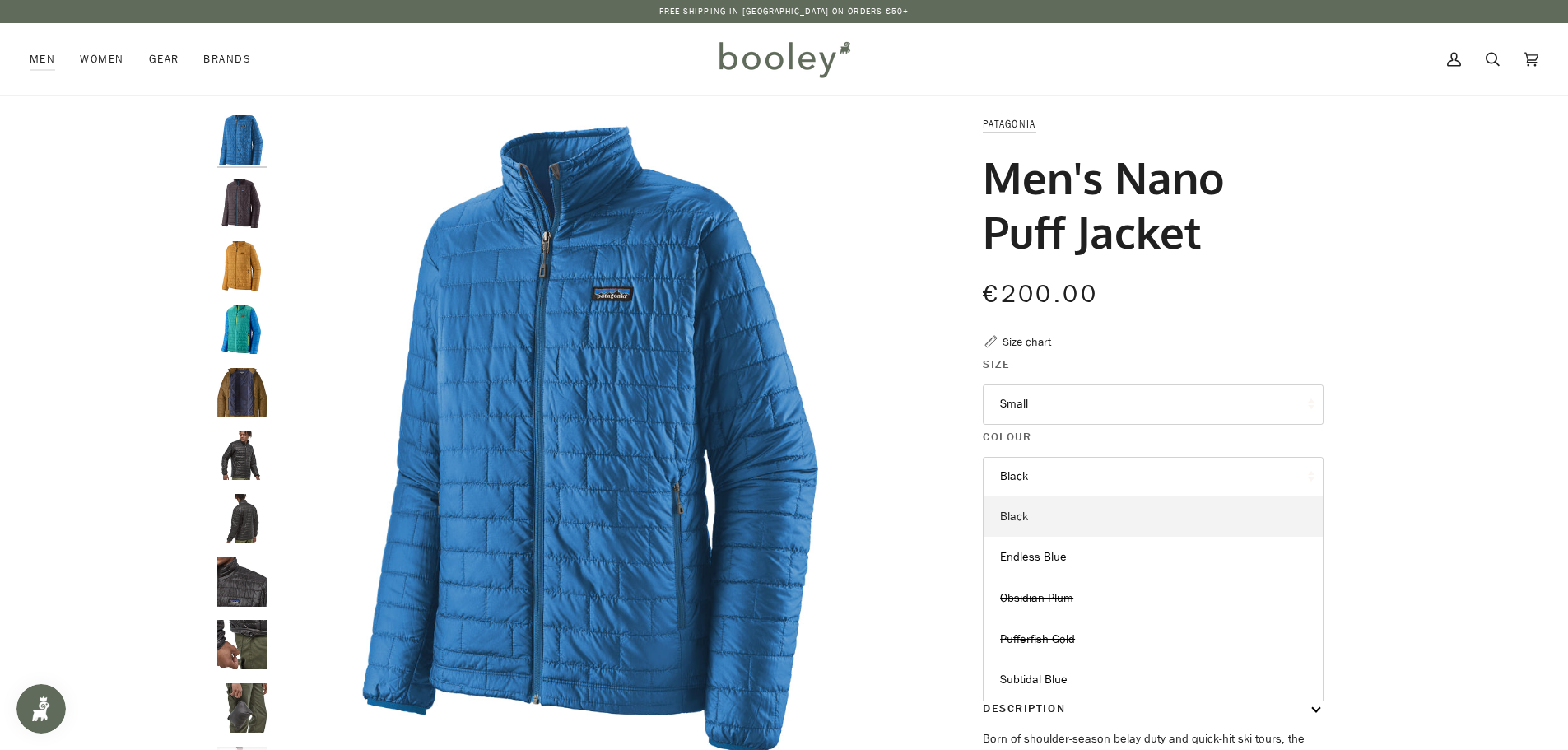
click at [1051, 513] on link "Black" at bounding box center [1154, 517] width 340 height 41
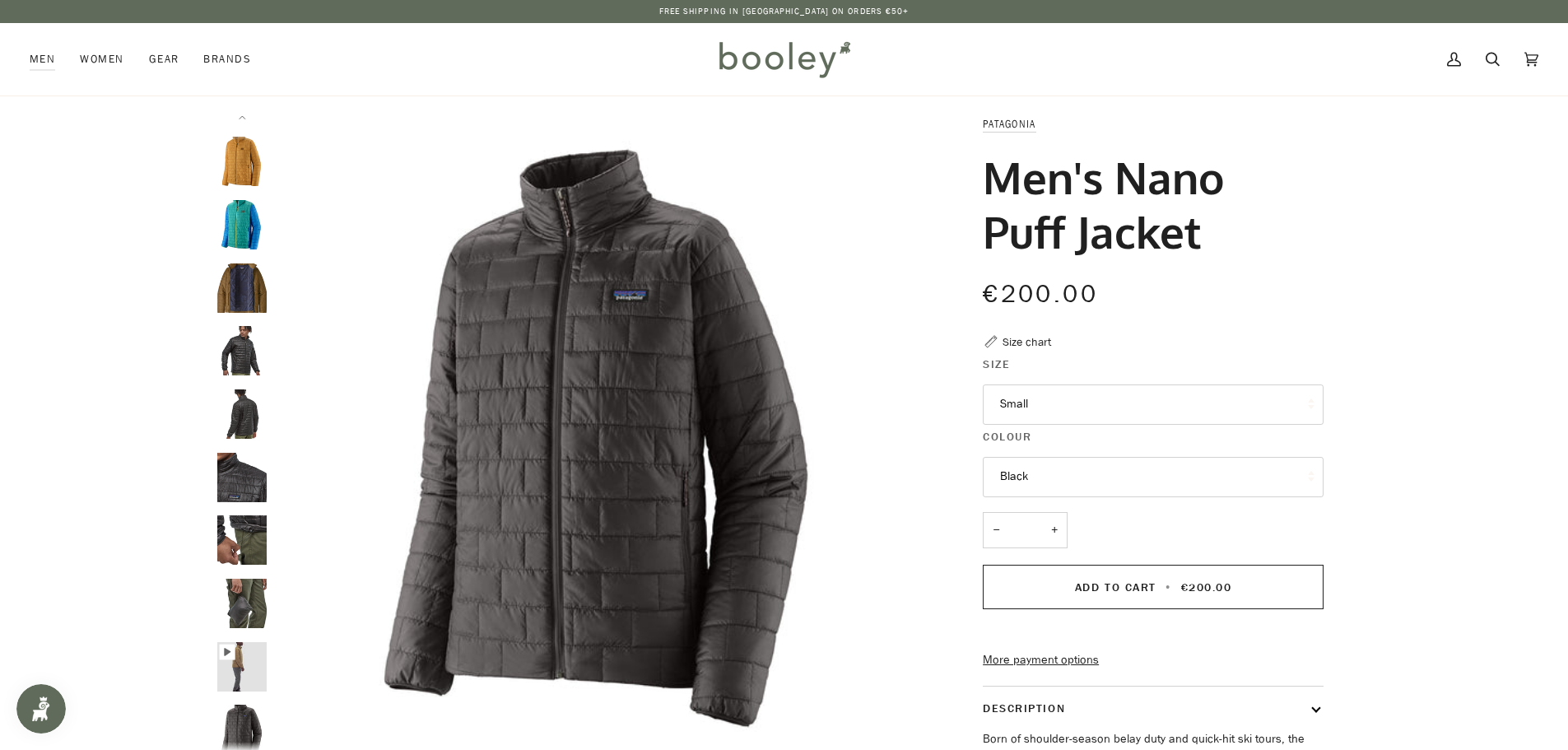
scroll to position [106, 0]
click at [1070, 407] on button "Small" at bounding box center [1153, 404] width 340 height 40
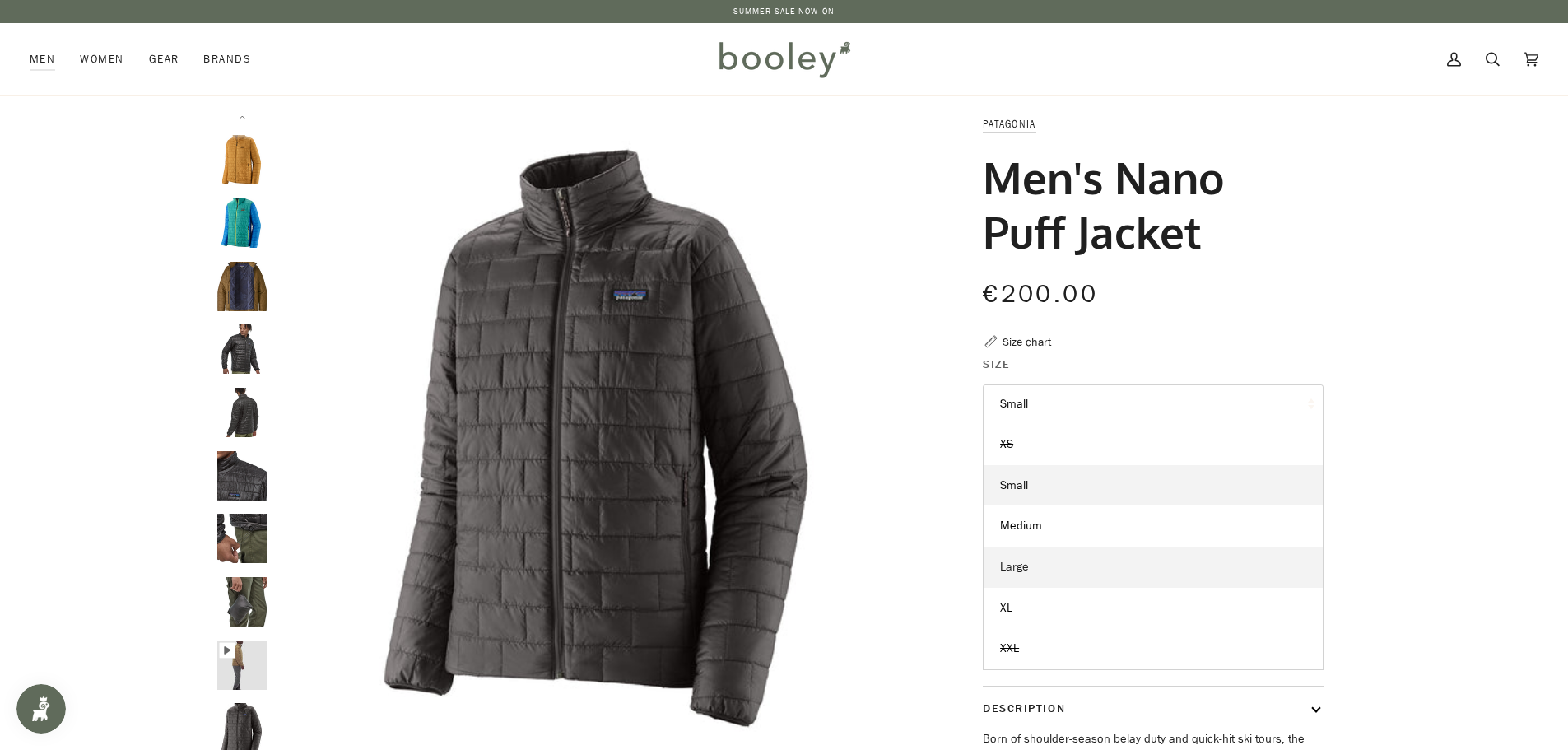
click at [1052, 560] on link "Large" at bounding box center [1154, 567] width 340 height 41
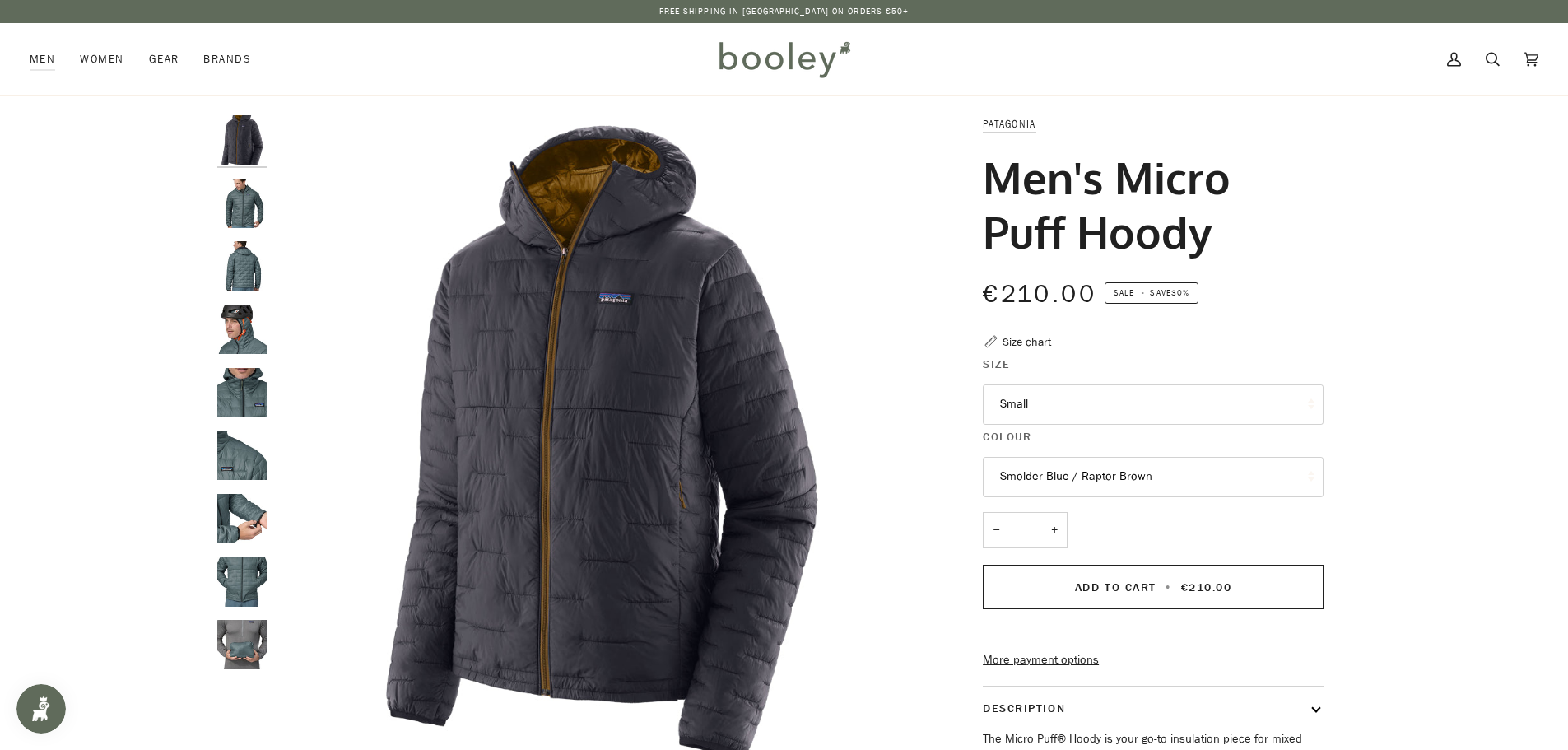
click at [1084, 406] on button "Small" at bounding box center [1153, 404] width 340 height 40
